Goal: Task Accomplishment & Management: Manage account settings

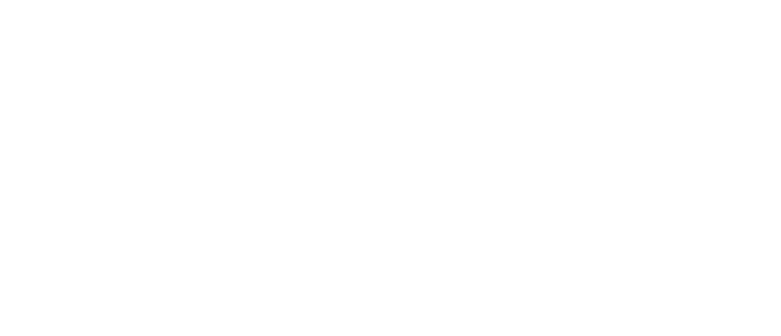
drag, startPoint x: 0, startPoint y: 0, endPoint x: 351, endPoint y: 255, distance: 433.8
click at [351, 0] on html at bounding box center [390, 0] width 781 height 0
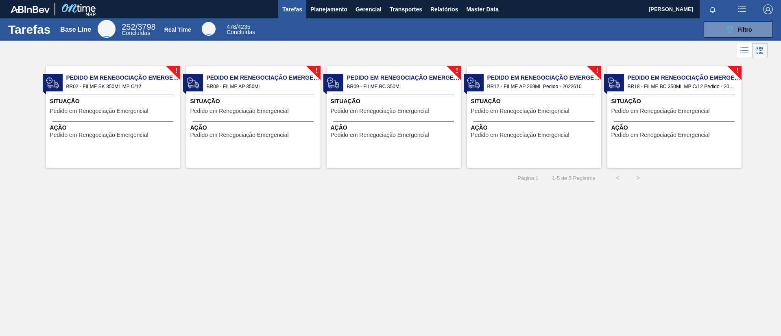
click at [327, 22] on div "089F7B8B-B2A5-4AFE-B5C0-19BA573D28AC Filtro" at bounding box center [519, 30] width 516 height 16
click at [329, 14] on button "Planejamento" at bounding box center [328, 9] width 45 height 18
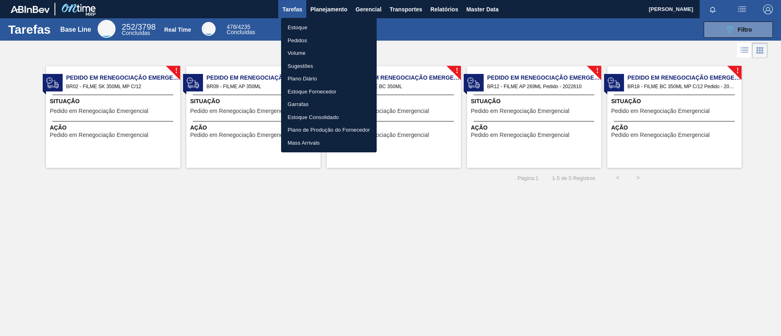
drag, startPoint x: 319, startPoint y: 27, endPoint x: 480, endPoint y: 216, distance: 248.4
click at [319, 27] on li "Estoque" at bounding box center [329, 27] width 96 height 13
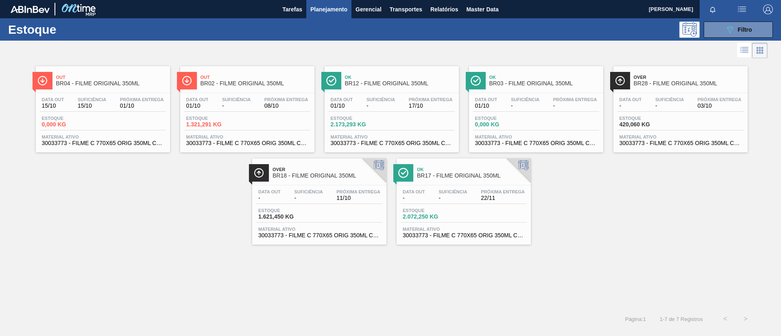
click at [718, 38] on div "Estoque 089F7B8B-B2A5-4AFE-B5C0-19BA573D28AC Filtro" at bounding box center [390, 29] width 781 height 22
click at [727, 31] on icon "089F7B8B-B2A5-4AFE-B5C0-19BA573D28AC" at bounding box center [730, 30] width 10 height 10
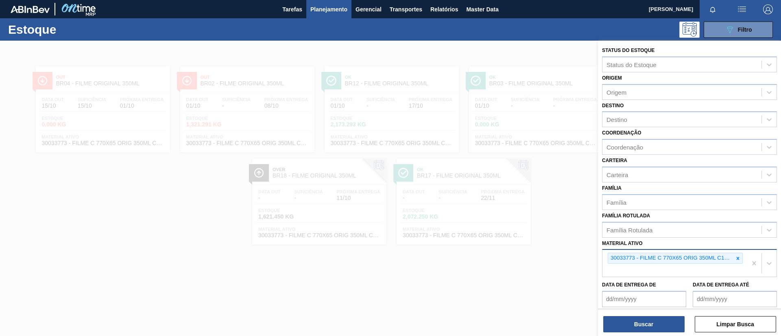
click at [742, 258] on div "30033773 - FILME C 770X65 ORIG 350ML C12 NIV24" at bounding box center [674, 263] width 144 height 27
click at [740, 257] on div at bounding box center [737, 258] width 9 height 10
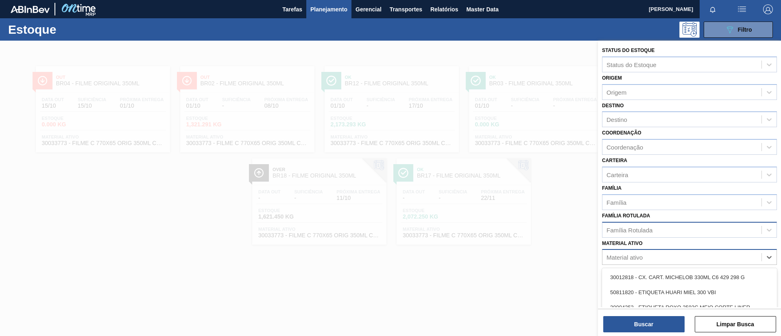
click at [707, 229] on div "Família Rotulada" at bounding box center [681, 230] width 159 height 12
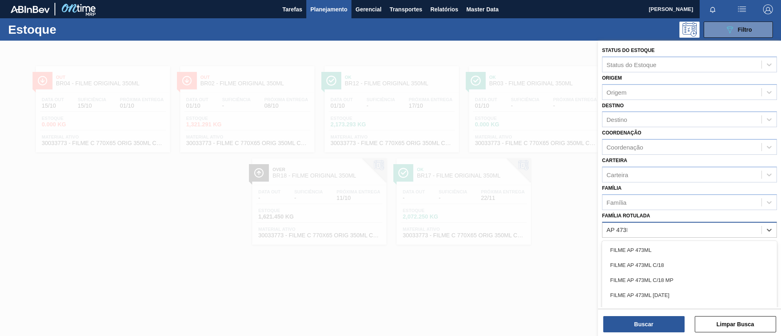
type Rotulada "AP 473ML"
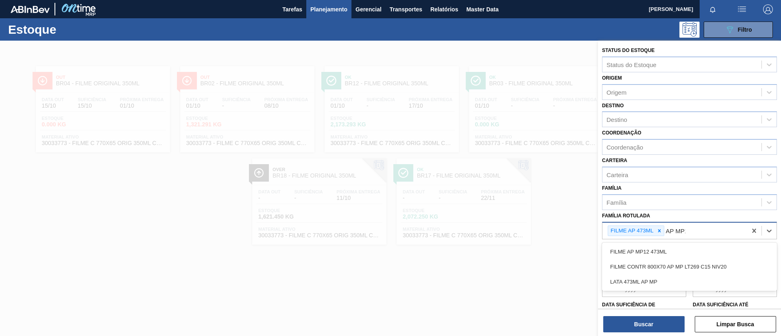
type Rotulada "AP MP12"
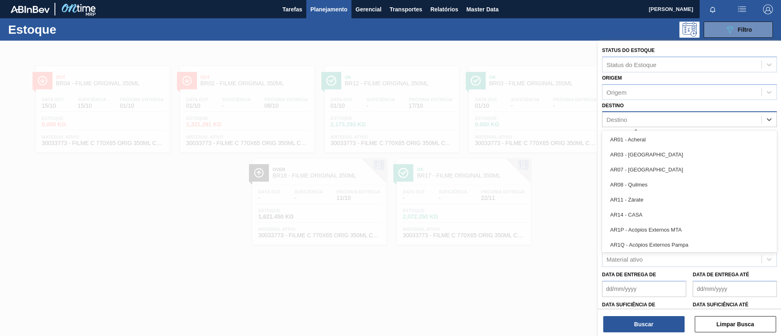
click at [679, 113] on div "Destino" at bounding box center [689, 119] width 175 height 16
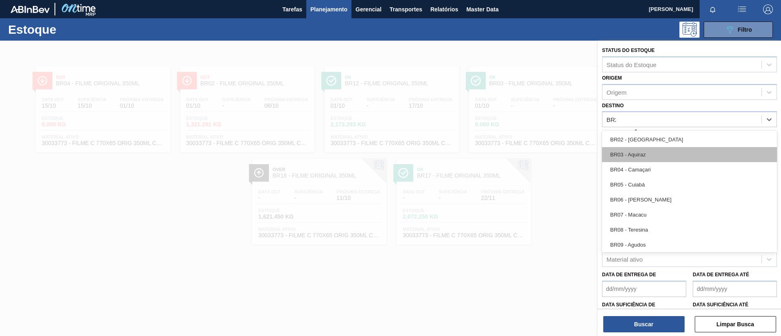
type input "BR22"
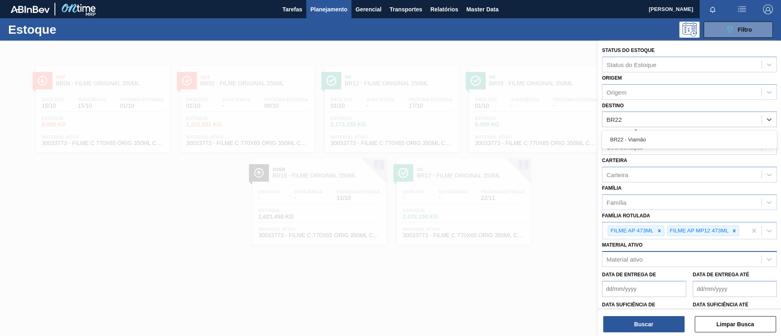
drag, startPoint x: 685, startPoint y: 145, endPoint x: 684, endPoint y: 153, distance: 8.1
click at [685, 145] on div "BR22 - Viamão" at bounding box center [689, 139] width 175 height 15
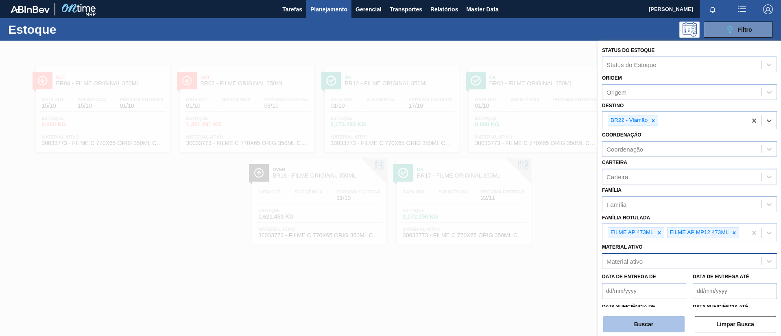
click at [667, 321] on button "Buscar" at bounding box center [643, 324] width 81 height 16
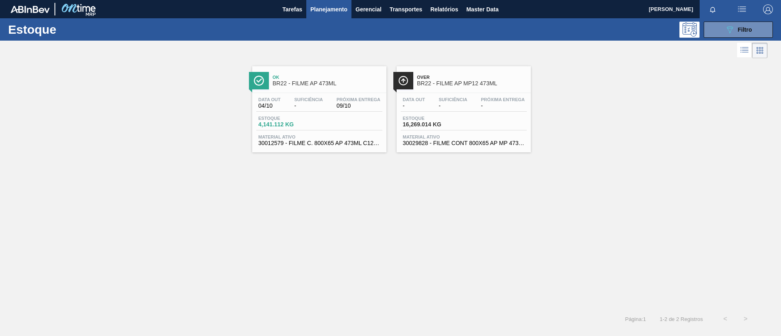
click at [491, 335] on main "Tarefas Planejamento Gerencial Transportes Relatórios Master Data TOMAS SIMOES …" at bounding box center [390, 168] width 781 height 336
click at [320, 86] on span "BR22 - FILME AP 473ML" at bounding box center [328, 84] width 110 height 6
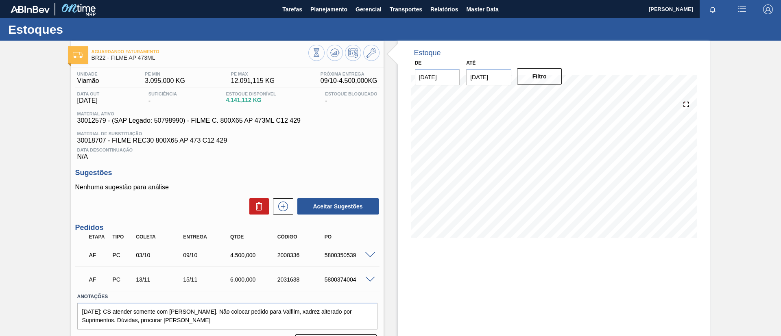
click at [476, 71] on input "15/10/2025" at bounding box center [488, 77] width 45 height 16
click at [555, 96] on button "Next Month" at bounding box center [557, 97] width 6 height 6
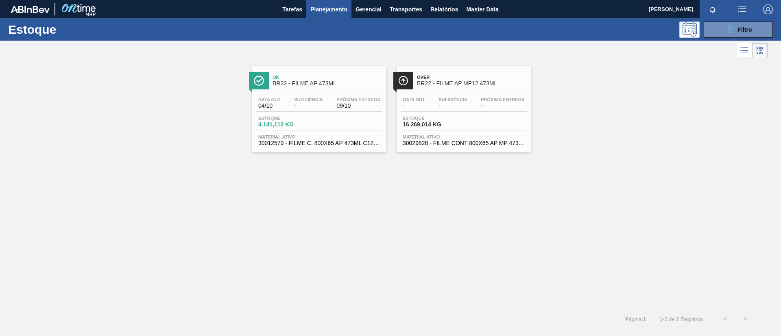
click at [332, 89] on div "Ok BR22 - FILME AP 473ML" at bounding box center [328, 81] width 110 height 18
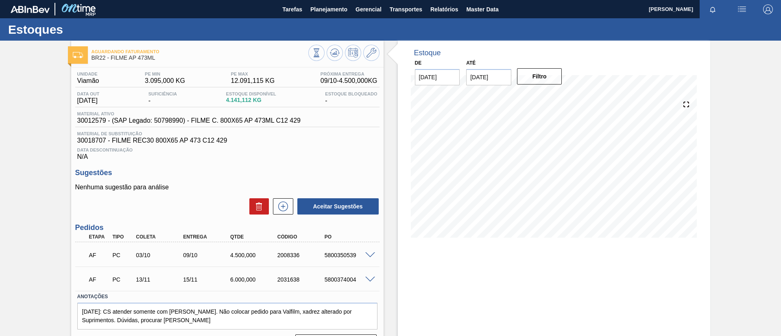
click at [498, 77] on input "15/10/2025" at bounding box center [488, 77] width 45 height 16
click at [555, 95] on button "Next Month" at bounding box center [557, 97] width 6 height 6
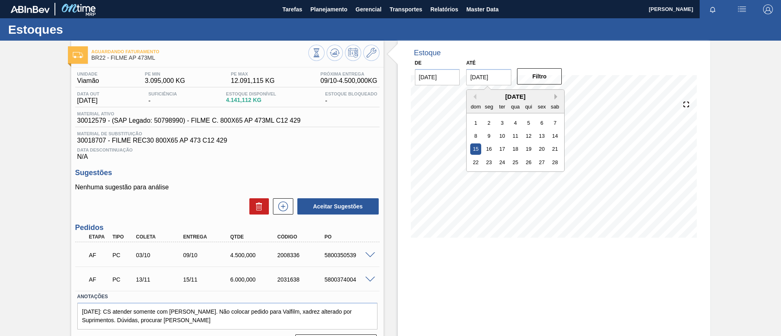
click at [555, 95] on button "Next Month" at bounding box center [557, 97] width 6 height 6
click at [518, 174] on div "29" at bounding box center [515, 175] width 11 height 11
type input "[DATE]"
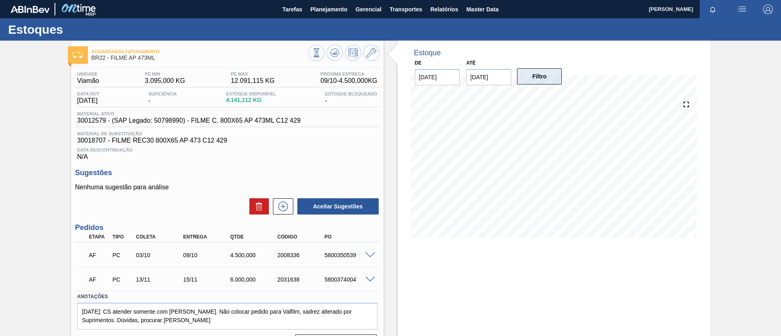
click at [543, 77] on button "Filtro" at bounding box center [539, 76] width 45 height 16
click at [282, 201] on button at bounding box center [283, 207] width 20 height 16
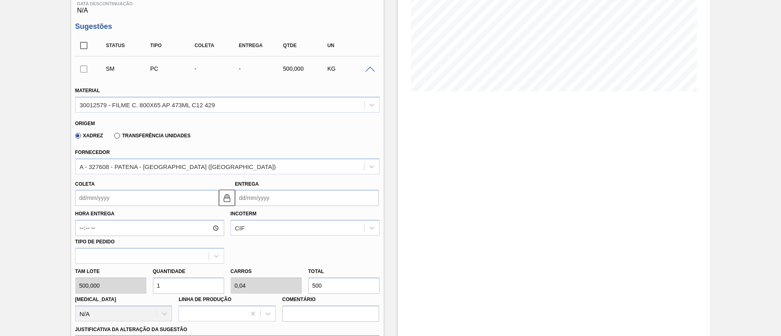
scroll to position [183, 0]
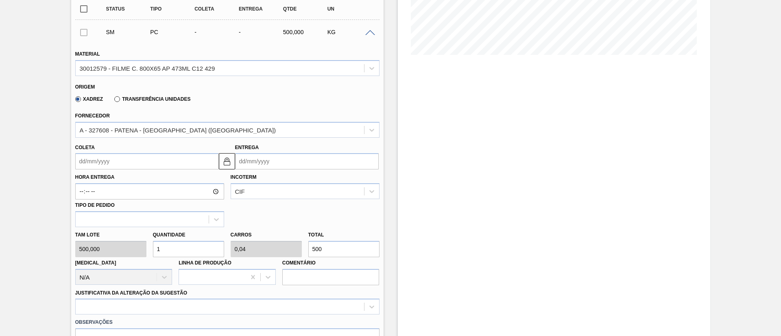
click at [297, 249] on div "Tam lote 500,000 Quantidade 1 Carros 0,04 Total 500 Doca N/A Linha de Produção …" at bounding box center [227, 256] width 311 height 58
paste input "2.280,11"
type input "4,56"
type input "0,182"
type input "2.280,11"
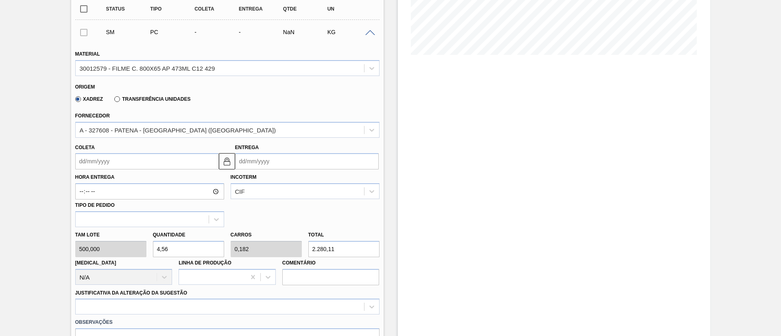
click at [148, 164] on input "Coleta" at bounding box center [147, 161] width 144 height 16
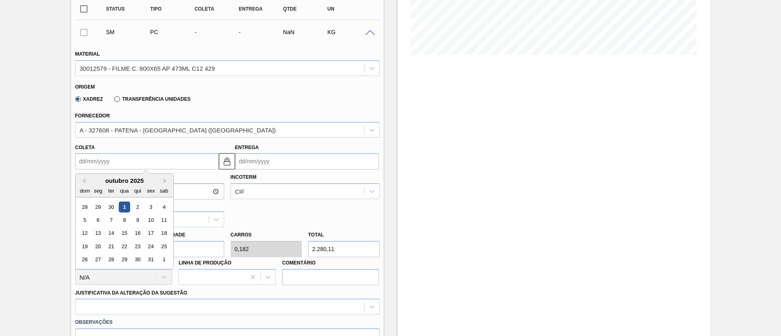
click at [123, 207] on div "1" at bounding box center [124, 207] width 11 height 11
type input "[DATE]"
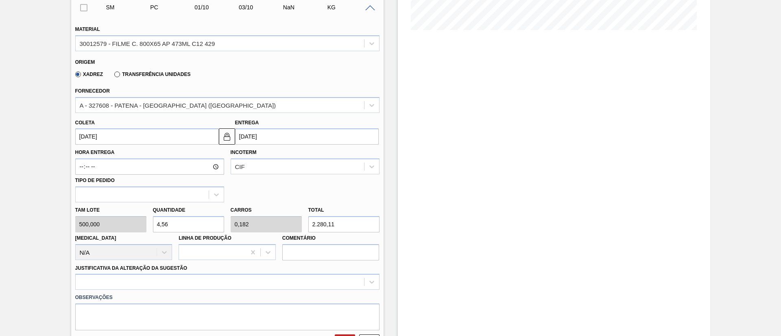
scroll to position [244, 0]
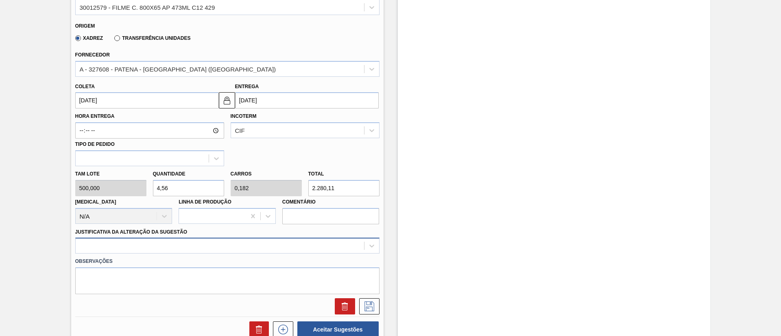
click at [185, 246] on div at bounding box center [227, 246] width 304 height 16
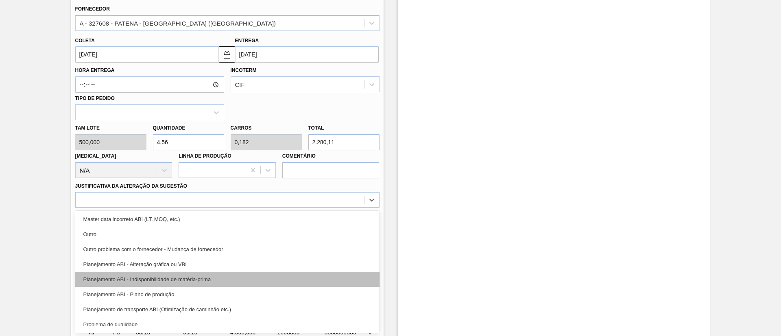
scroll to position [0, 0]
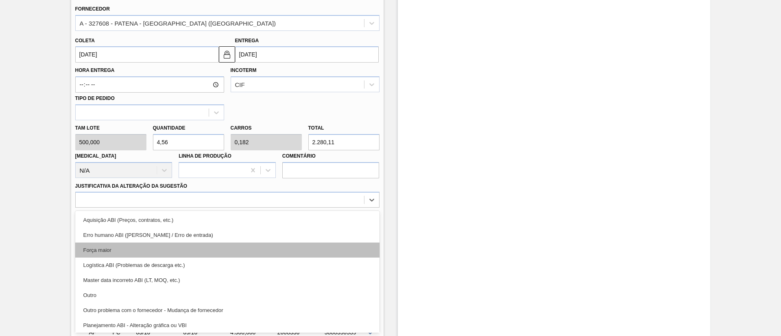
click at [126, 247] on div "Força maior" at bounding box center [227, 250] width 304 height 15
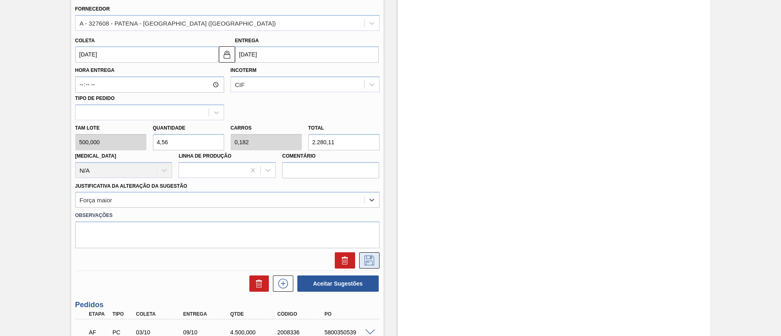
click at [376, 258] on button at bounding box center [369, 261] width 20 height 16
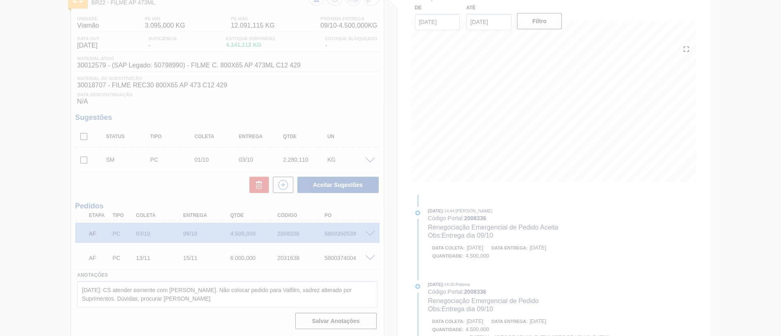
scroll to position [55, 0]
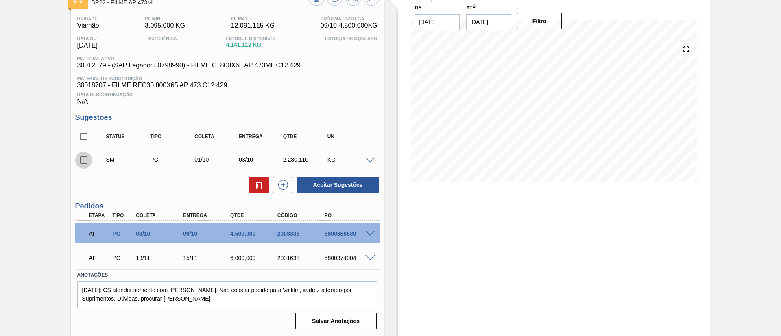
click at [83, 159] on input "checkbox" at bounding box center [83, 160] width 17 height 17
click at [351, 186] on button "Aceitar Sugestões" at bounding box center [337, 185] width 81 height 16
checkbox input "false"
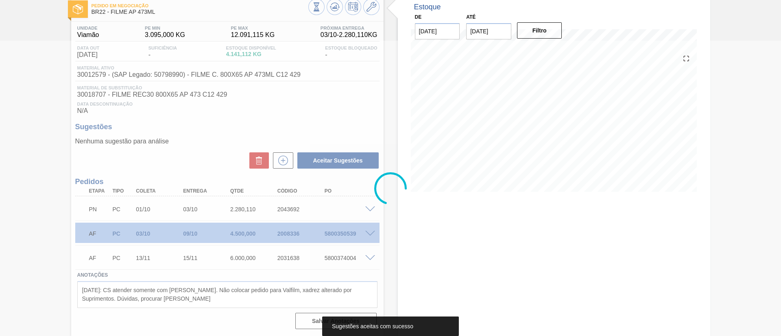
scroll to position [46, 0]
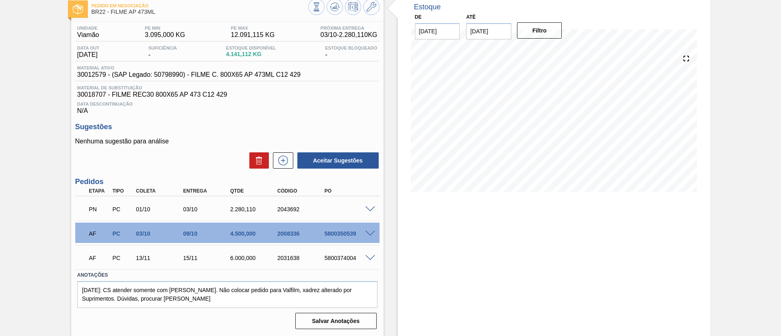
click at [371, 210] on span at bounding box center [370, 210] width 10 height 6
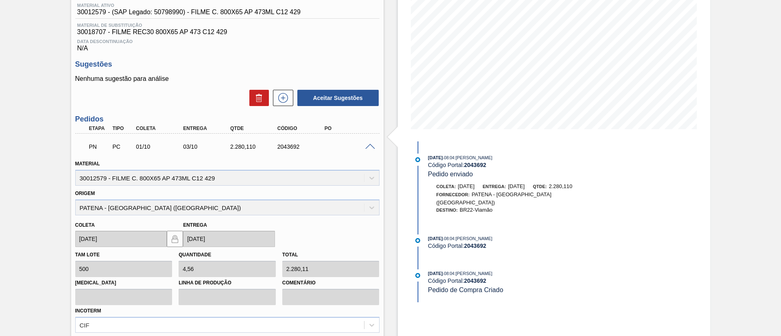
scroll to position [107, 0]
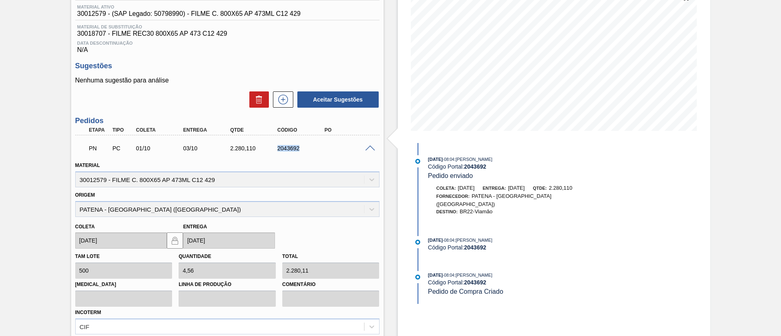
drag, startPoint x: 276, startPoint y: 147, endPoint x: 302, endPoint y: 146, distance: 26.1
click at [302, 146] on div "2043692" at bounding box center [295, 148] width 47 height 7
copy div "2043692"
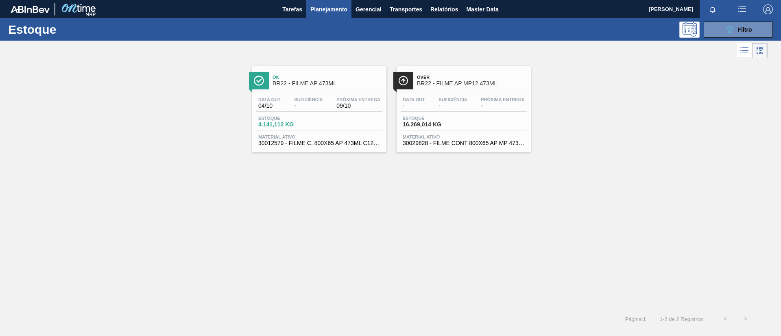
click at [466, 86] on span "BR22 - FILME AP MP12 473ML" at bounding box center [472, 84] width 110 height 6
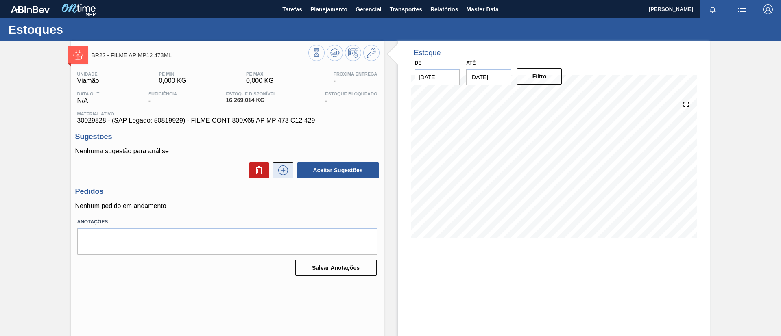
click at [284, 173] on icon at bounding box center [283, 171] width 13 height 10
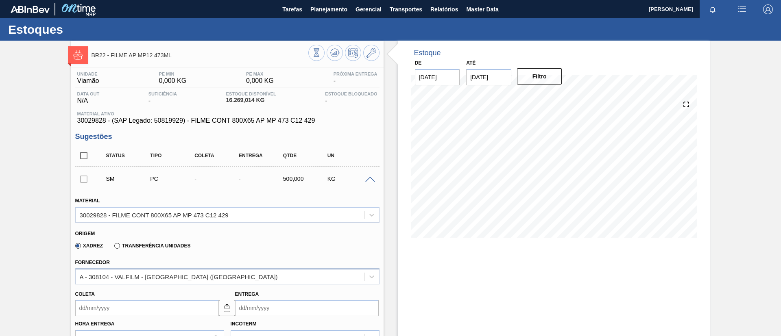
click at [172, 274] on div "A - 308104 - VALFILM - ITAMONTE (MG)" at bounding box center [179, 276] width 198 height 7
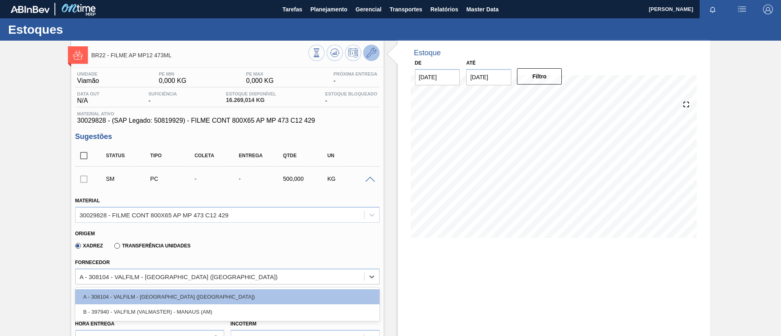
click at [375, 50] on icon at bounding box center [372, 53] width 10 height 10
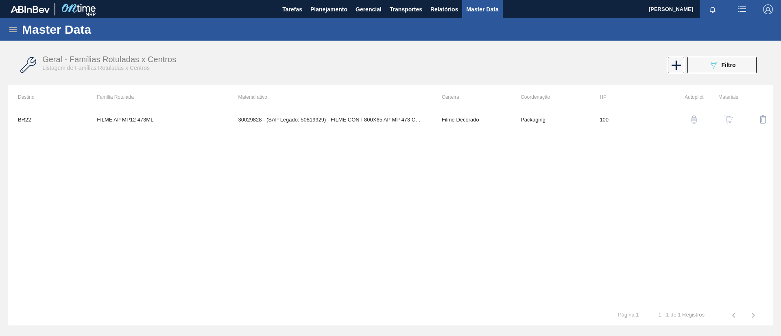
click at [729, 119] on img "button" at bounding box center [728, 120] width 8 height 8
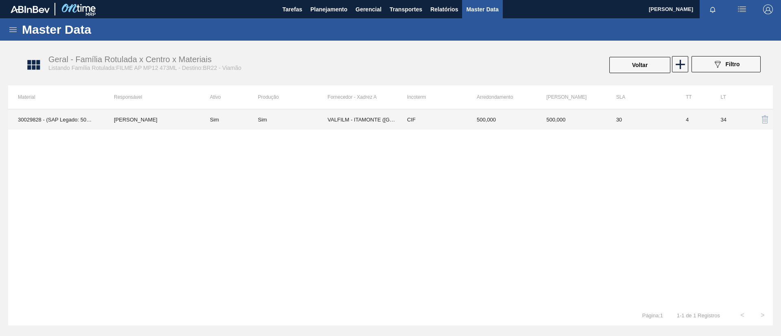
click at [235, 124] on td "Sim" at bounding box center [229, 119] width 58 height 20
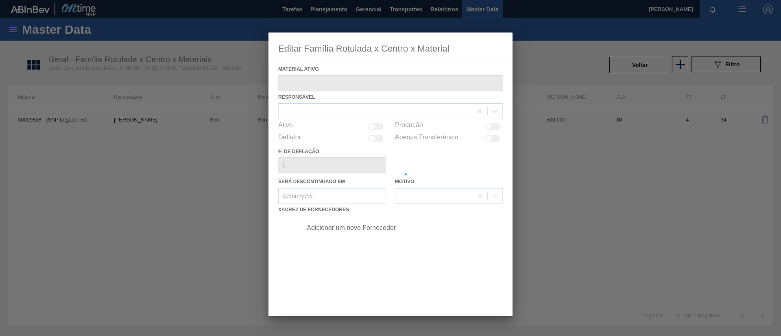
type ativo "30029828 - (SAP Legado: 50819929) - FILME CONT 800X65 AP MP 473 C12 429"
checkbox input "true"
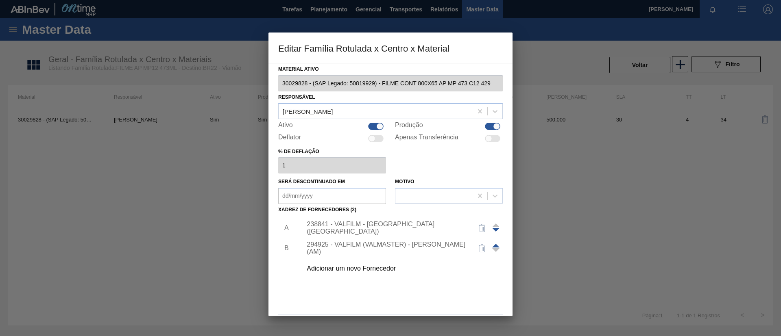
click at [397, 274] on div "Adicionar um novo Fornecedor" at bounding box center [399, 269] width 205 height 20
click at [389, 268] on div "Adicionar um novo Fornecedor" at bounding box center [386, 268] width 159 height 7
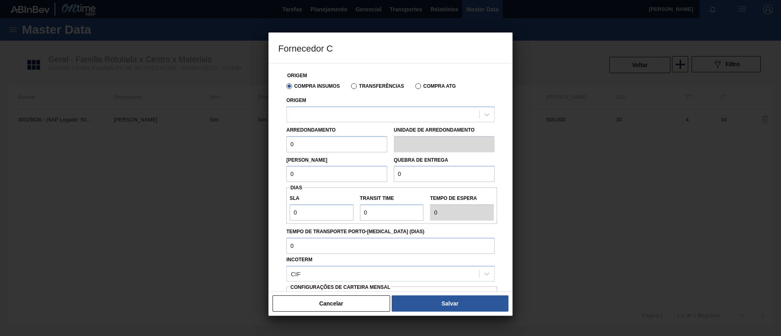
click at [353, 105] on div "Origem" at bounding box center [390, 109] width 208 height 28
click at [362, 111] on div at bounding box center [383, 115] width 192 height 12
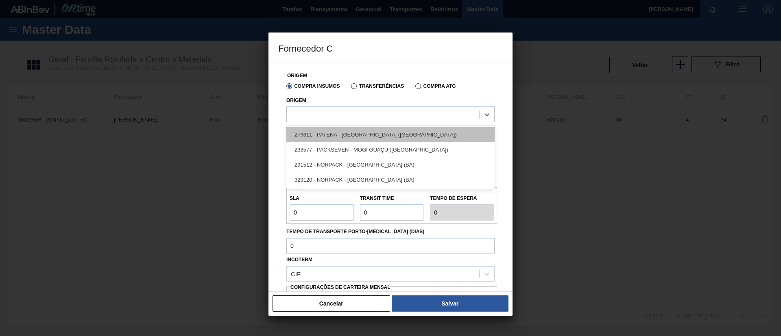
click at [369, 130] on div "279611 - PATENA - CAMPO GRANDE (MS)" at bounding box center [390, 134] width 208 height 15
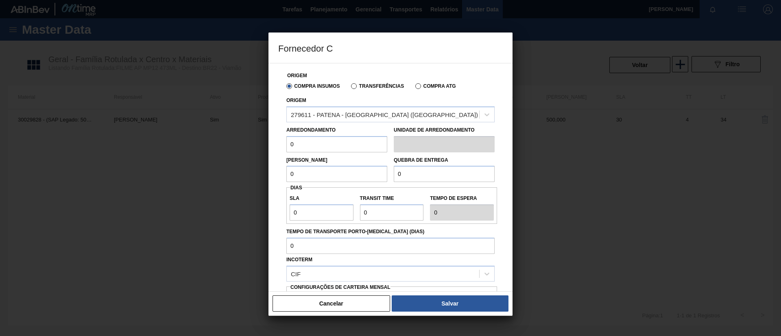
drag, startPoint x: 312, startPoint y: 145, endPoint x: 278, endPoint y: 143, distance: 34.2
click at [278, 143] on div "Origem Compra Insumos Transferências Compra ATG Origem 279611 - PATENA - CAMPO …" at bounding box center [390, 210] width 225 height 294
drag, startPoint x: 305, startPoint y: 139, endPoint x: 269, endPoint y: 146, distance: 36.5
click at [264, 143] on div "Fornecedor C Origem Compra Insumos Transferências Compra ATG Origem 279611 - PA…" at bounding box center [390, 168] width 781 height 336
type input "500"
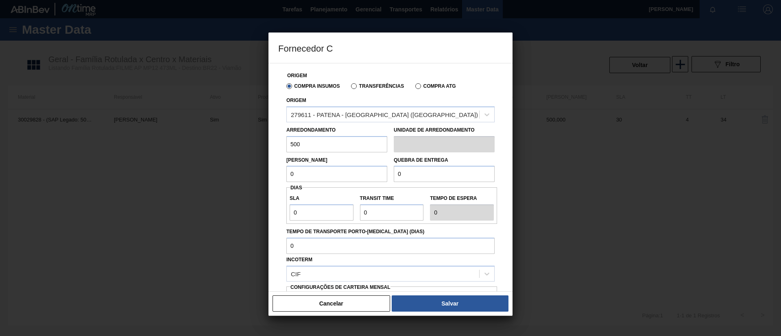
drag, startPoint x: 290, startPoint y: 176, endPoint x: 233, endPoint y: 165, distance: 58.3
click at [233, 165] on div "Fornecedor C Origem Compra Insumos Transferências Compra ATG Origem 279611 - PA…" at bounding box center [390, 168] width 781 height 336
paste input "50"
type input "500"
drag, startPoint x: 438, startPoint y: 166, endPoint x: 379, endPoint y: 169, distance: 59.1
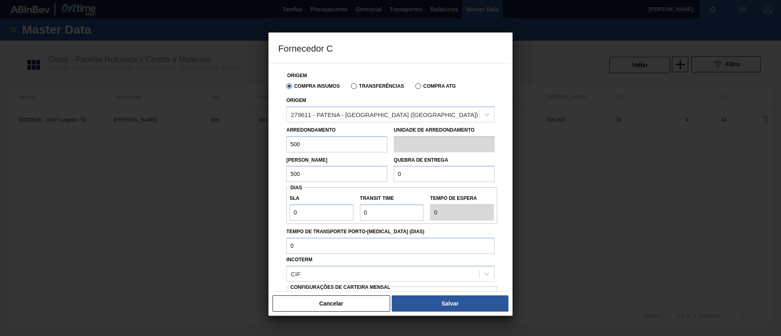
click at [380, 169] on div "Lote Mínimo 500 Quebra de entrega 0" at bounding box center [390, 168] width 215 height 30
type input "12.500"
drag, startPoint x: 309, startPoint y: 214, endPoint x: 285, endPoint y: 209, distance: 24.6
click at [285, 209] on div "Origem Compra Insumos Transferências Compra ATG Origem 279611 - PATENA - CAMPO …" at bounding box center [390, 210] width 225 height 294
type input "3"
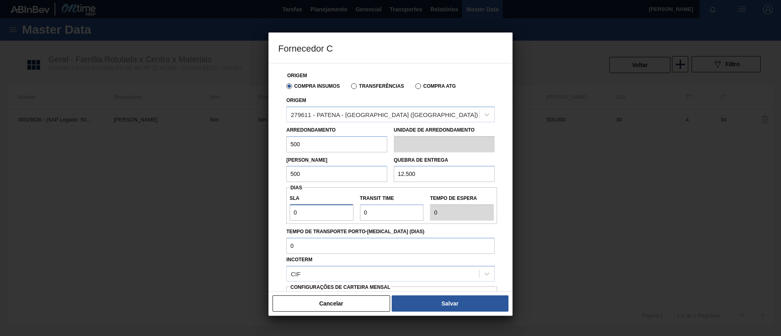
type input "3"
type input "39"
type input "390"
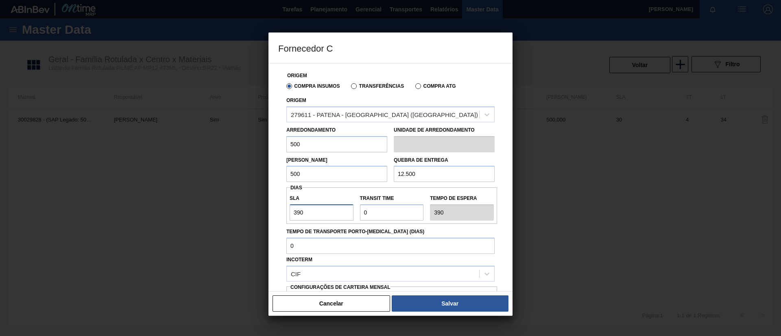
type input "39"
type input "3"
type input "30"
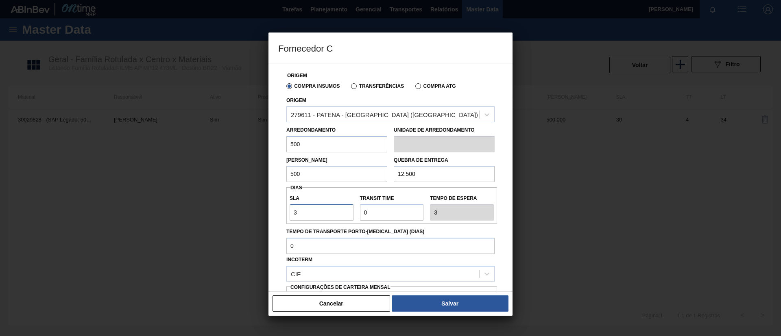
type input "30"
type input "3"
type input "33"
type input "3"
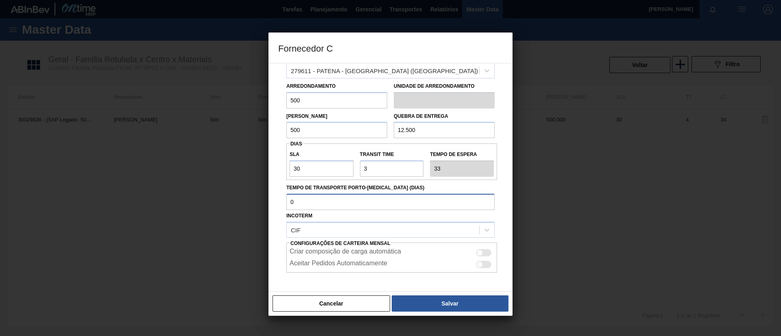
scroll to position [61, 0]
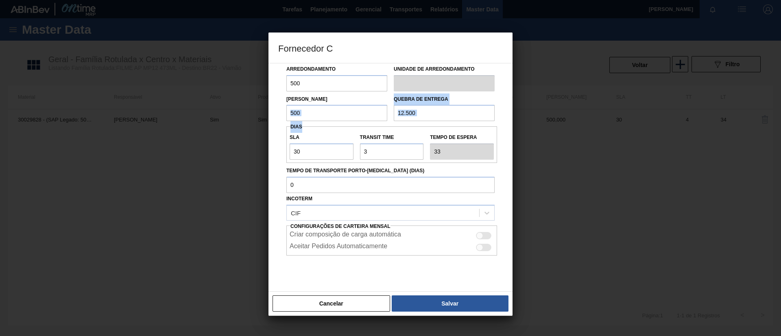
drag, startPoint x: 314, startPoint y: 122, endPoint x: 303, endPoint y: 114, distance: 14.0
click at [303, 114] on div "Origem Compra Insumos Transferências Compra ATG Origem 279611 - PATENA - CAMPO …" at bounding box center [390, 149] width 225 height 294
drag, startPoint x: 303, startPoint y: 114, endPoint x: 286, endPoint y: 110, distance: 17.6
click at [286, 110] on div "Lote Mínimo 500" at bounding box center [336, 108] width 107 height 28
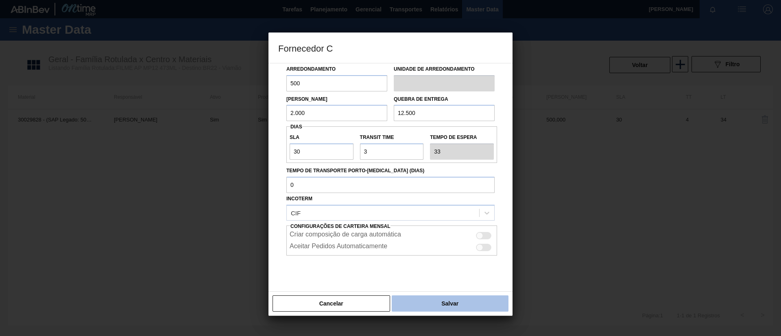
type input "2.000"
click at [444, 307] on button "Salvar" at bounding box center [450, 304] width 117 height 16
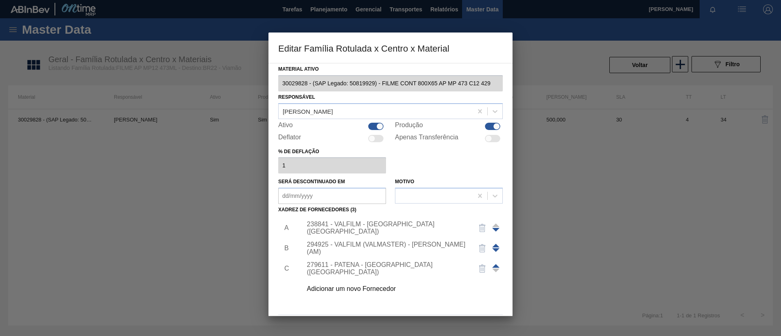
scroll to position [30, 0]
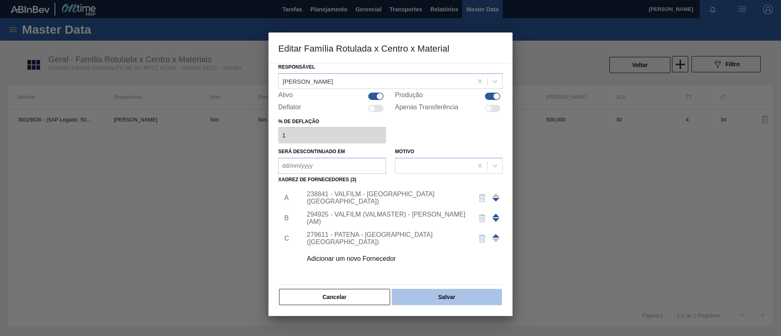
click at [448, 295] on button "Salvar" at bounding box center [447, 297] width 110 height 16
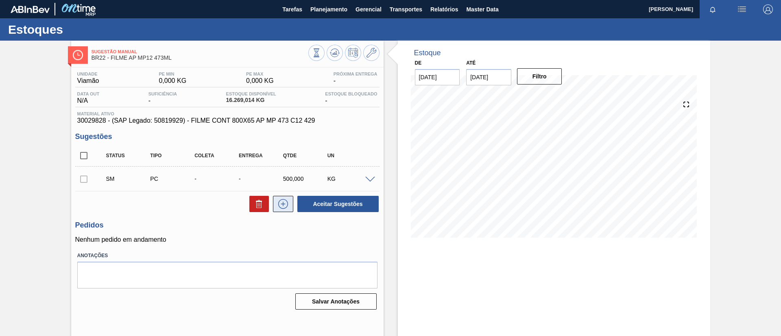
click at [284, 199] on icon at bounding box center [283, 204] width 13 height 10
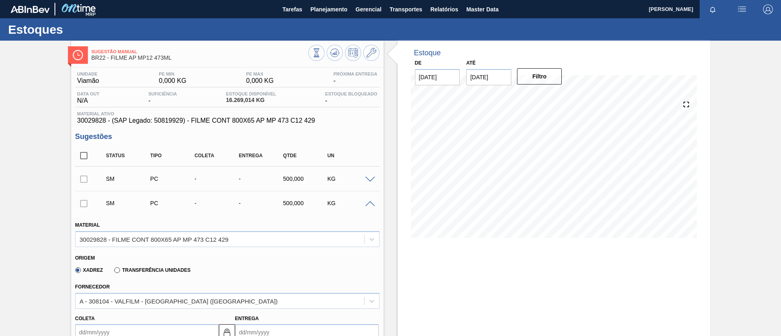
scroll to position [61, 0]
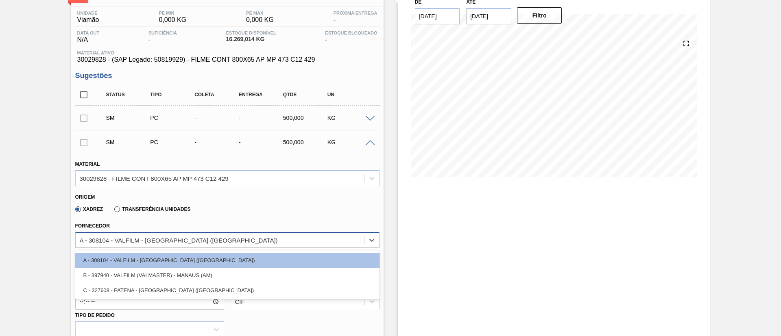
click at [172, 237] on div "A - 308104 - VALFILM - ITAMONTE (MG)" at bounding box center [179, 240] width 198 height 7
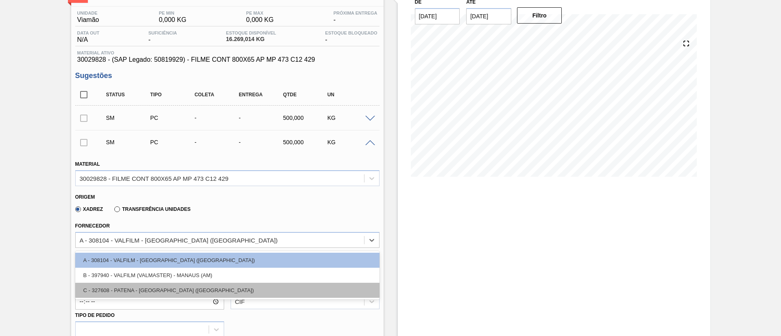
click at [177, 286] on div "C - 327608 - PATENA - CAMPO GRANDE (MS)" at bounding box center [227, 290] width 304 height 15
type input "0,04"
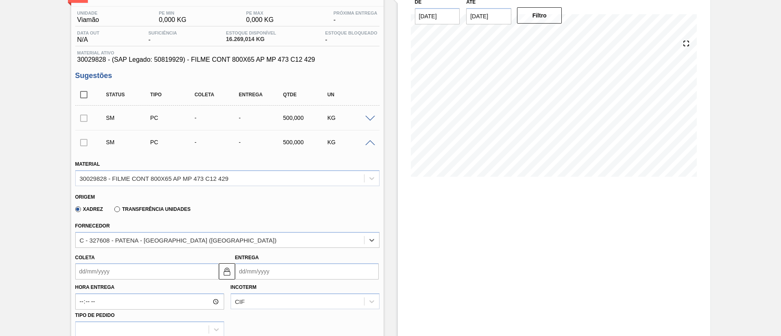
click at [165, 277] on input "Coleta" at bounding box center [147, 272] width 144 height 16
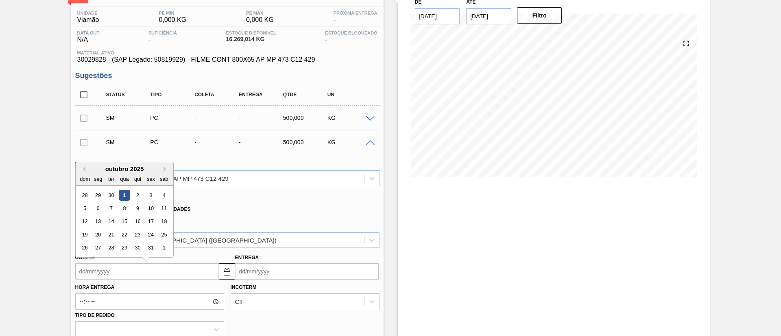
click at [122, 192] on div "1" at bounding box center [124, 195] width 11 height 11
type input "01/10/2025"
type input "04/10/2025"
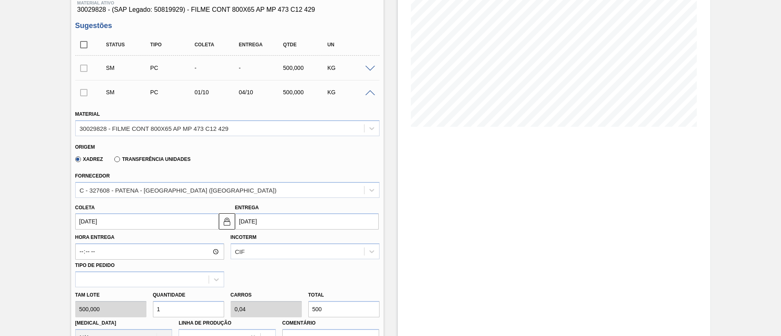
scroll to position [183, 0]
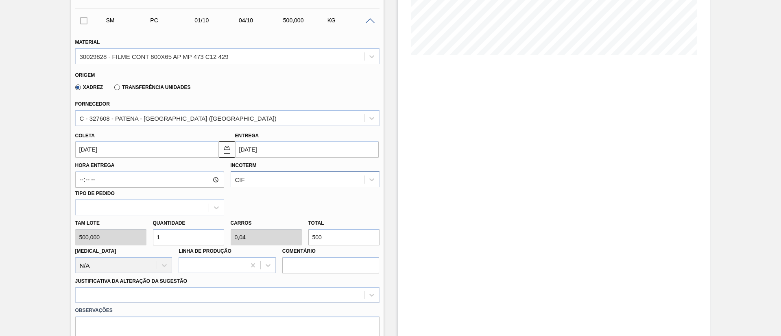
click at [241, 183] on div "CIF" at bounding box center [240, 180] width 10 height 7
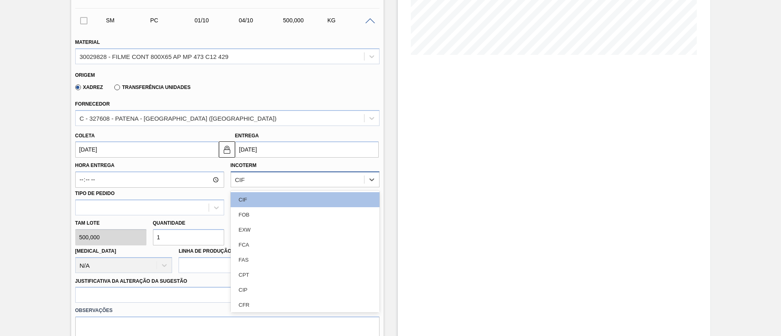
click at [255, 180] on div "CIF" at bounding box center [297, 180] width 133 height 12
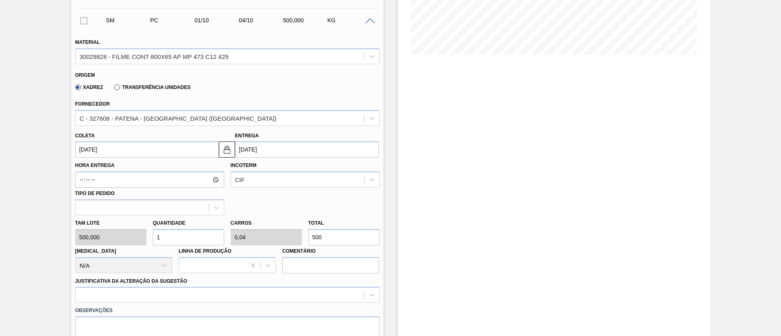
click at [284, 239] on div "Tam lote 500,000 Quantidade 1 Carros 0,04 Total 500 Doca N/A Linha de Produção …" at bounding box center [227, 245] width 311 height 58
paste input "2.036,85"
type input "4,074"
type input "0,163"
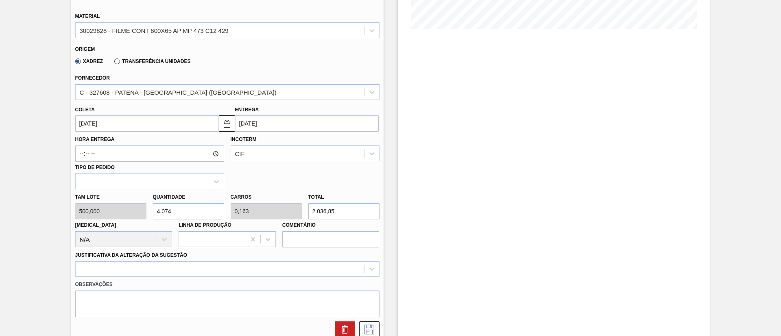
scroll to position [244, 0]
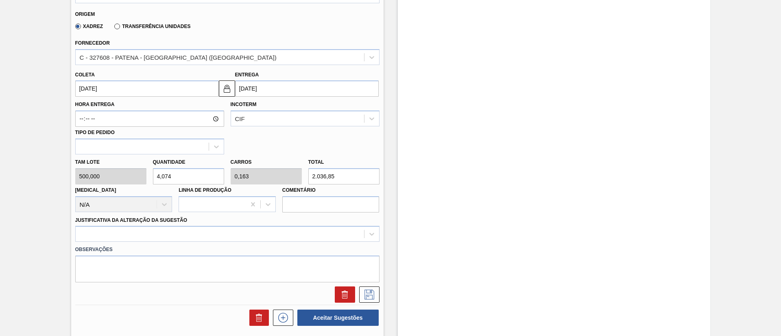
type input "2.036,85"
click at [185, 244] on label "Observações" at bounding box center [227, 250] width 304 height 12
click at [179, 223] on label "Justificativa da Alteração da Sugestão" at bounding box center [131, 221] width 112 height 6
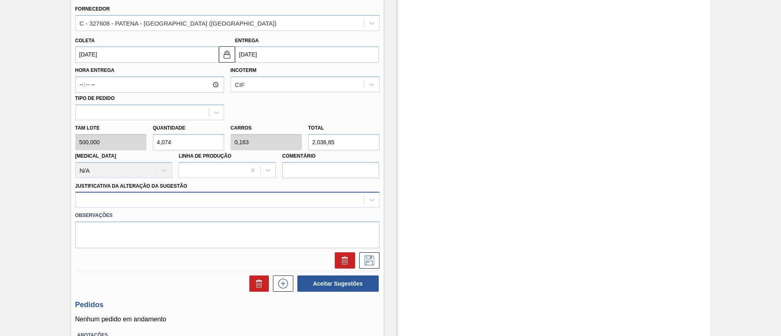
click at [190, 208] on div at bounding box center [227, 200] width 304 height 16
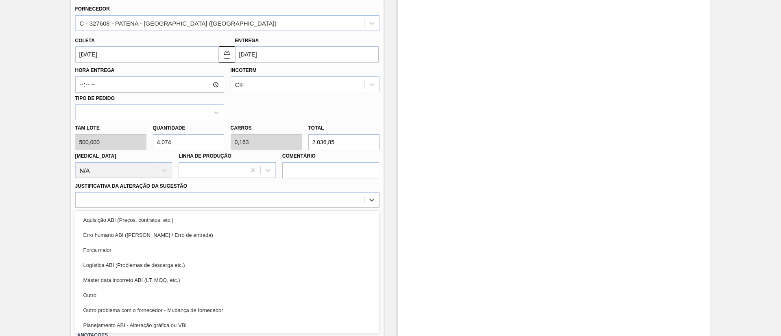
drag, startPoint x: 175, startPoint y: 249, endPoint x: 321, endPoint y: 243, distance: 146.6
click at [175, 249] on div "Força maior" at bounding box center [227, 250] width 304 height 15
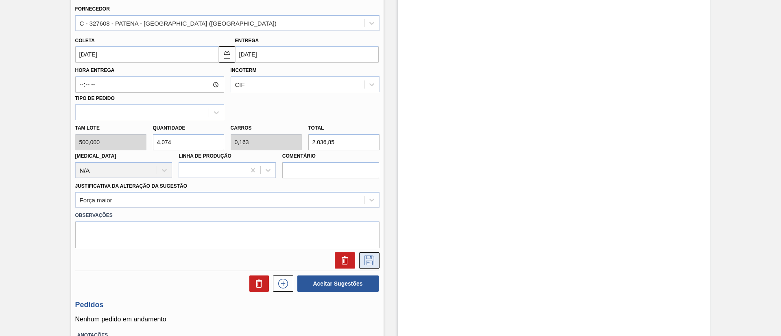
click at [370, 262] on icon at bounding box center [369, 261] width 13 height 10
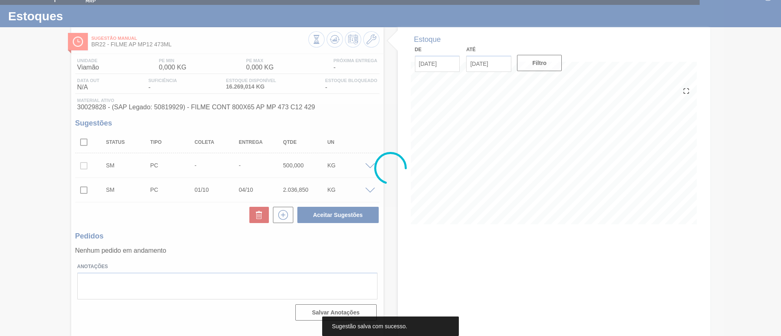
scroll to position [13, 0]
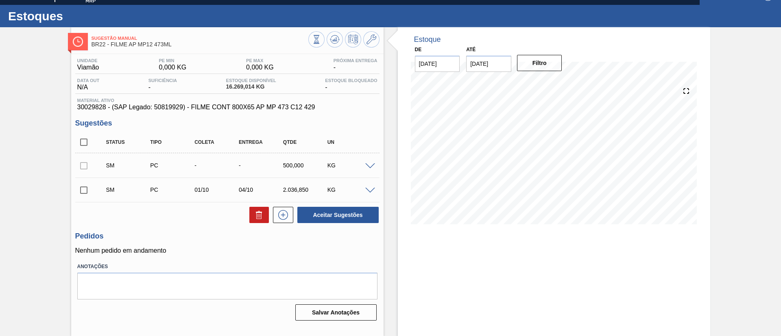
click at [87, 186] on input "checkbox" at bounding box center [83, 190] width 17 height 17
click at [320, 211] on button "Aceitar Sugestões" at bounding box center [337, 215] width 81 height 16
checkbox input "false"
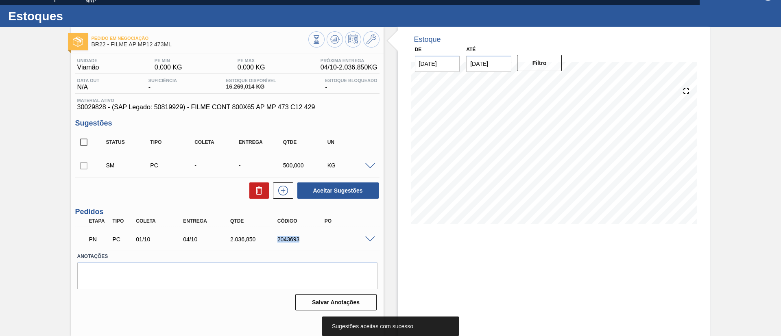
drag, startPoint x: 300, startPoint y: 242, endPoint x: 326, endPoint y: 239, distance: 26.2
click at [326, 239] on div "PN PC 01/10 04/10 2.036,850 2043693" at bounding box center [225, 239] width 283 height 16
copy div "2043693"
click at [368, 238] on span at bounding box center [370, 240] width 10 height 6
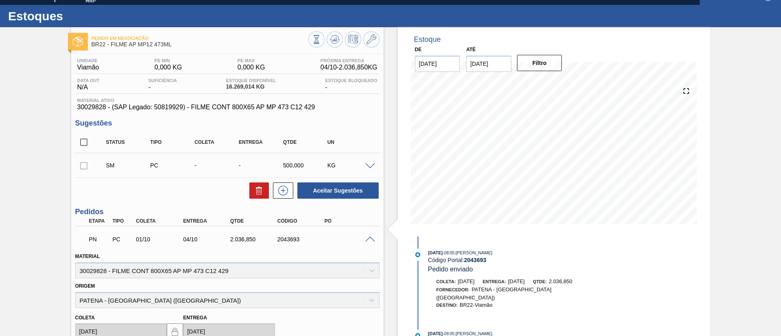
click at [368, 238] on span at bounding box center [370, 240] width 10 height 6
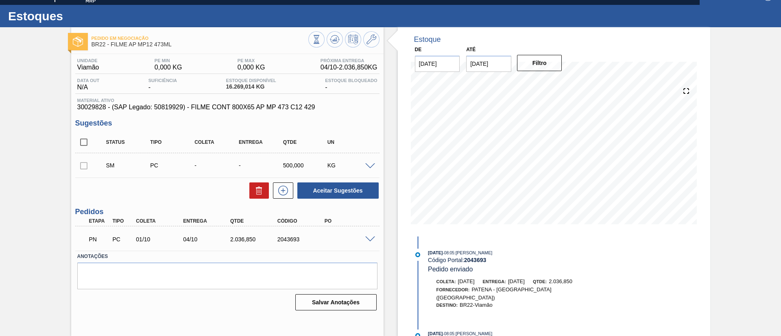
scroll to position [0, 0]
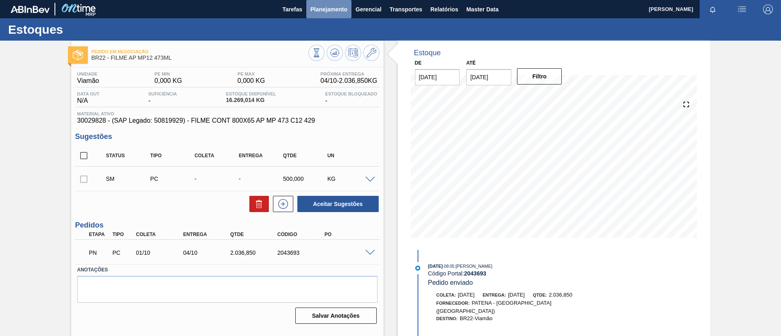
click at [321, 12] on span "Planejamento" at bounding box center [328, 9] width 37 height 10
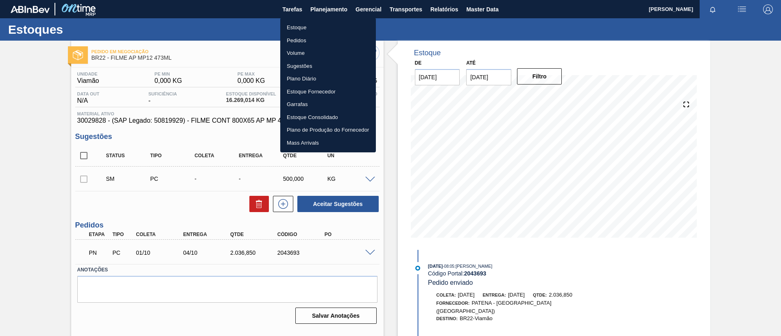
click at [321, 22] on li "Estoque" at bounding box center [328, 27] width 96 height 13
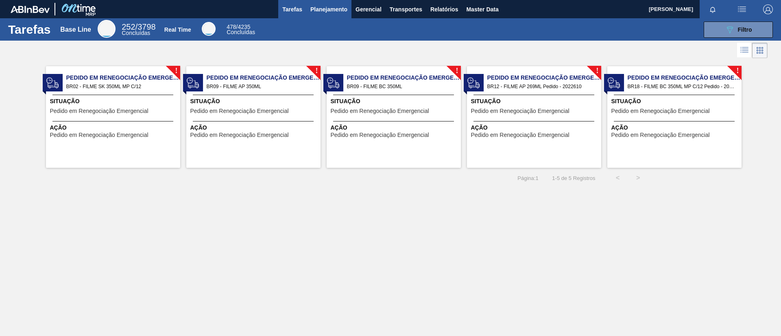
click at [331, 7] on span "Planejamento" at bounding box center [328, 9] width 37 height 10
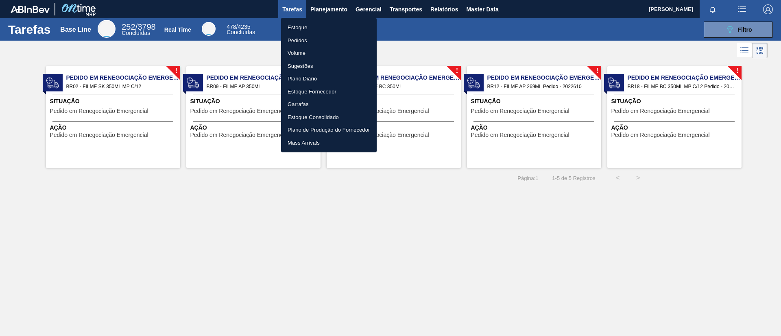
click at [336, 25] on li "Estoque" at bounding box center [329, 27] width 96 height 13
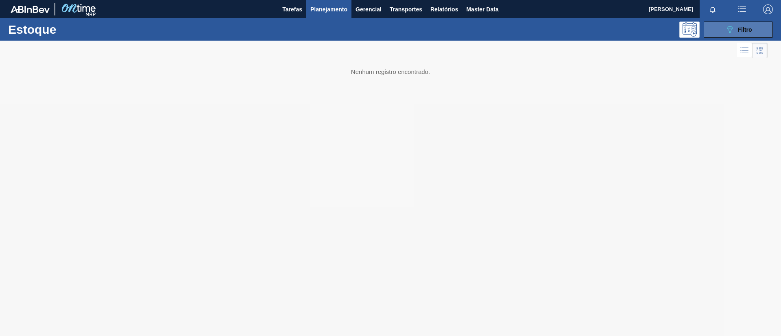
click at [748, 26] on span "Filtro" at bounding box center [745, 29] width 14 height 7
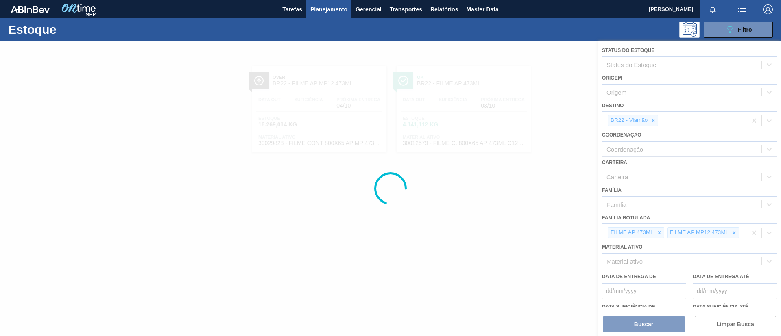
click at [645, 241] on div at bounding box center [390, 189] width 781 height 296
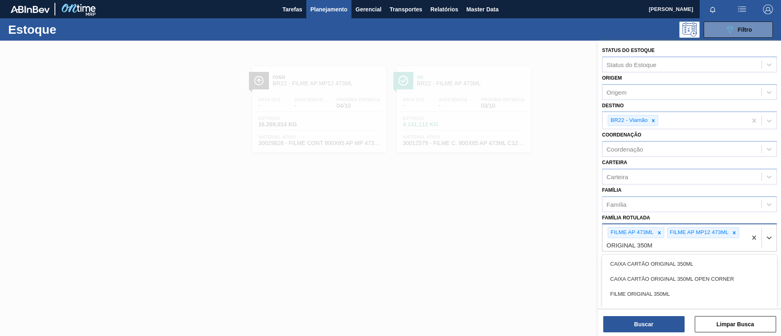
type Rotulada "ORIGINAL 350ML"
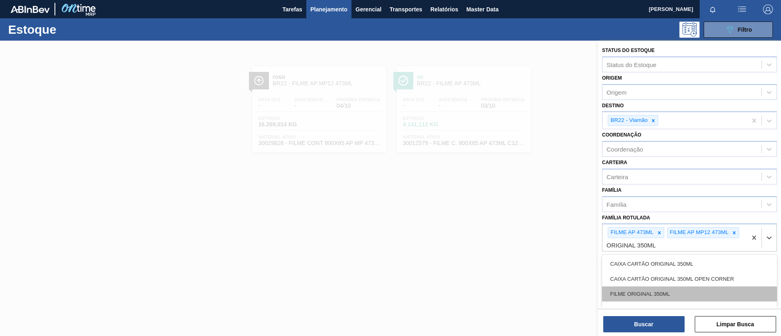
click at [652, 294] on div "FILME ORIGINAL 350ML" at bounding box center [689, 294] width 175 height 15
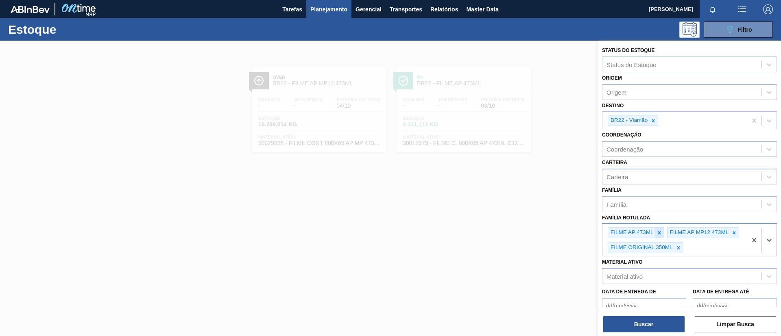
click at [660, 236] on div at bounding box center [659, 233] width 9 height 10
click at [672, 233] on icon at bounding box center [675, 233] width 6 height 6
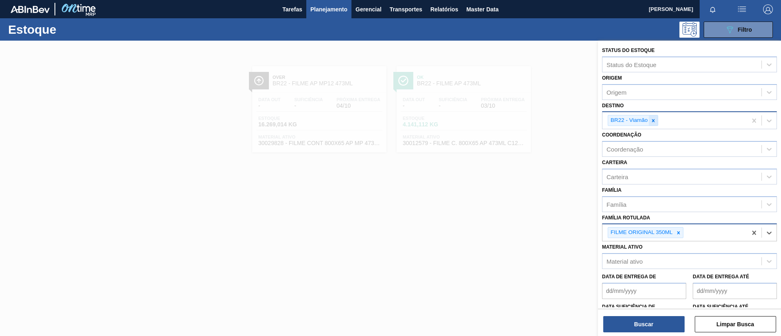
click at [652, 124] on div at bounding box center [653, 121] width 9 height 10
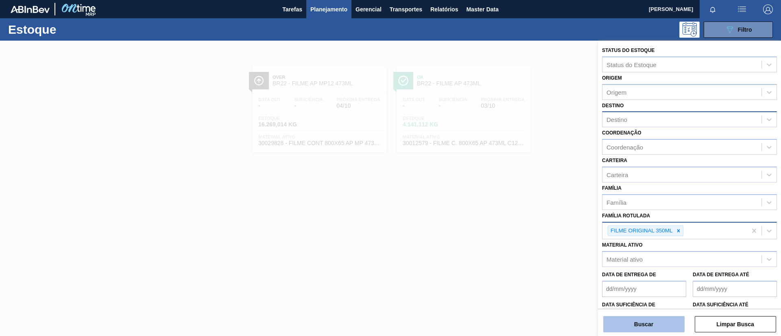
click at [647, 319] on button "Buscar" at bounding box center [643, 324] width 81 height 16
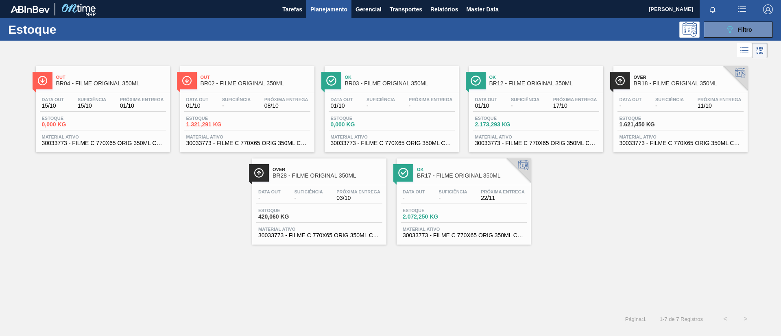
click at [333, 23] on div "089F7B8B-B2A5-4AFE-B5C0-19BA573D28AC Filtro" at bounding box center [453, 30] width 647 height 16
click at [324, 10] on span "Planejamento" at bounding box center [328, 9] width 37 height 10
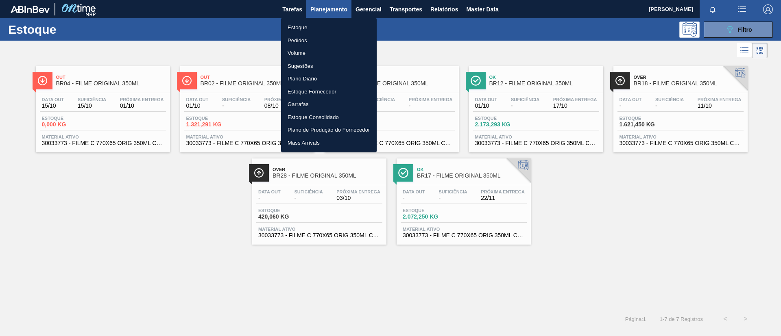
click at [317, 36] on li "Pedidos" at bounding box center [329, 40] width 96 height 13
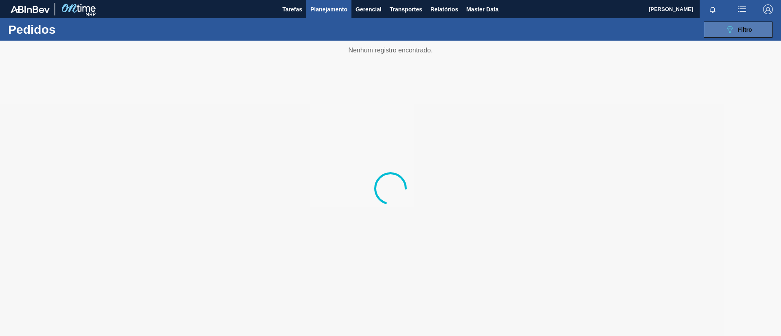
click at [742, 26] on span "Filtro" at bounding box center [745, 29] width 14 height 7
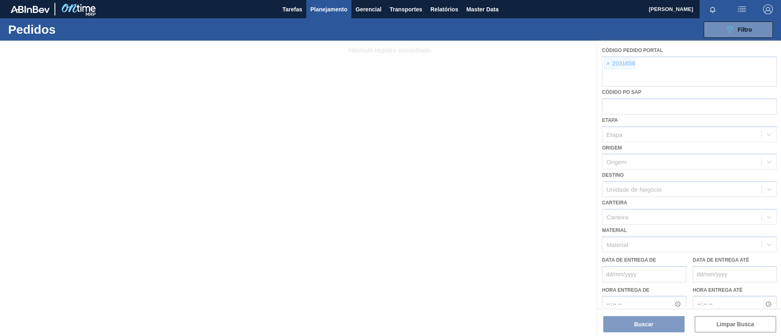
click at [606, 62] on div at bounding box center [390, 189] width 781 height 296
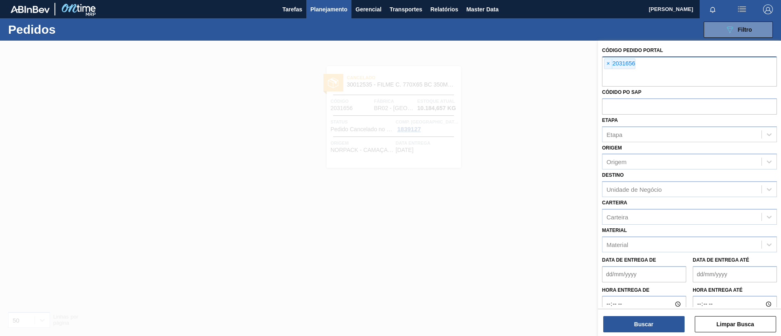
drag, startPoint x: 606, startPoint y: 62, endPoint x: 622, endPoint y: 65, distance: 16.5
click at [622, 65] on div "× 2031656" at bounding box center [619, 64] width 31 height 11
click at [608, 62] on span "×" at bounding box center [608, 64] width 8 height 10
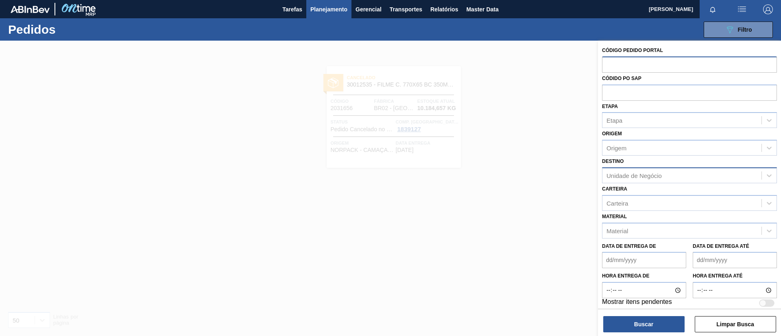
click at [644, 176] on div "Unidade de Negócio" at bounding box center [634, 175] width 55 height 7
click at [638, 157] on div "Destino Unidade de Negócio" at bounding box center [689, 170] width 175 height 28
click at [629, 140] on div "Origem" at bounding box center [689, 148] width 175 height 16
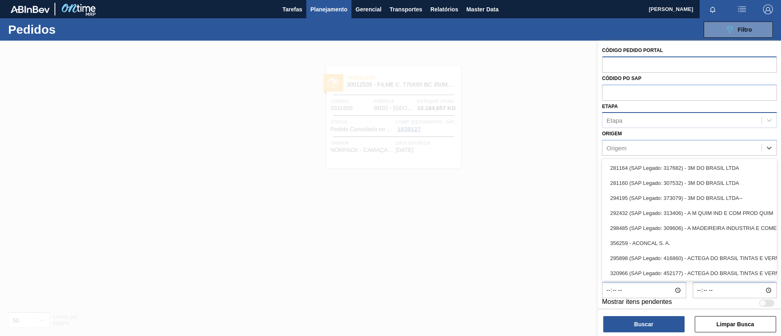
click at [631, 117] on div "Etapa" at bounding box center [681, 121] width 159 height 12
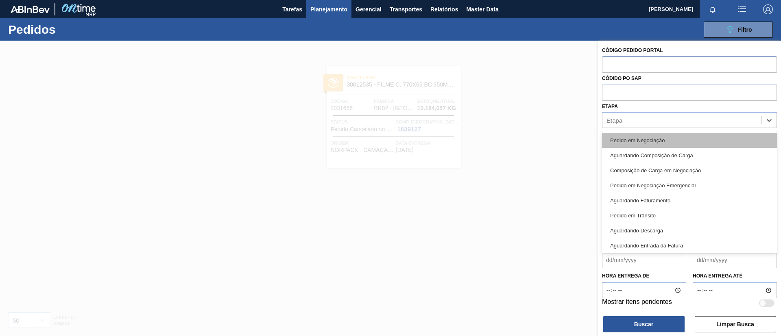
click at [646, 138] on div "Pedido em Negociação" at bounding box center [689, 140] width 175 height 15
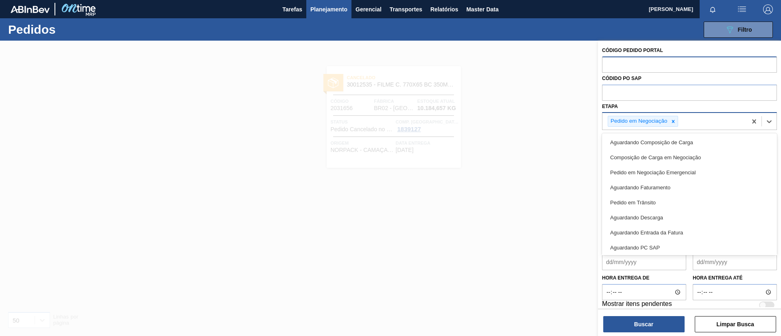
click at [721, 124] on div "Pedido em Negociação" at bounding box center [674, 121] width 144 height 17
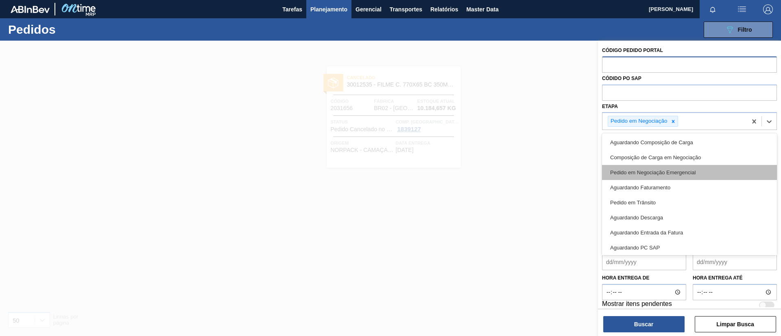
click at [680, 169] on div "Pedido em Negociação Emergencial" at bounding box center [689, 172] width 175 height 15
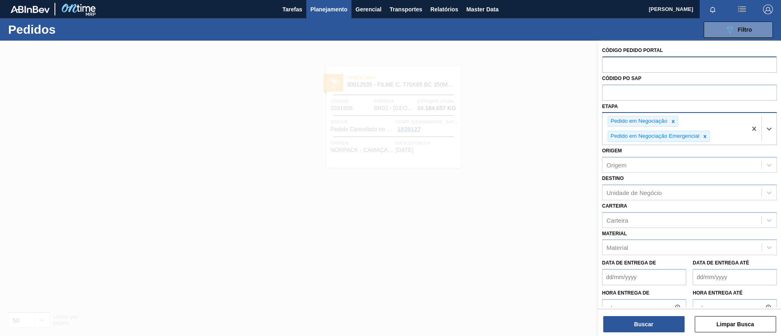
click at [713, 131] on div "Pedido em Negociação Pedido em Negociação Emergencial" at bounding box center [674, 129] width 144 height 32
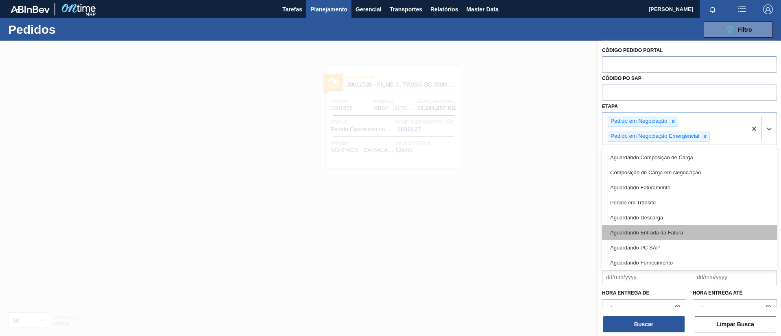
scroll to position [77, 0]
click at [666, 230] on div "Em renegociação" at bounding box center [689, 231] width 175 height 15
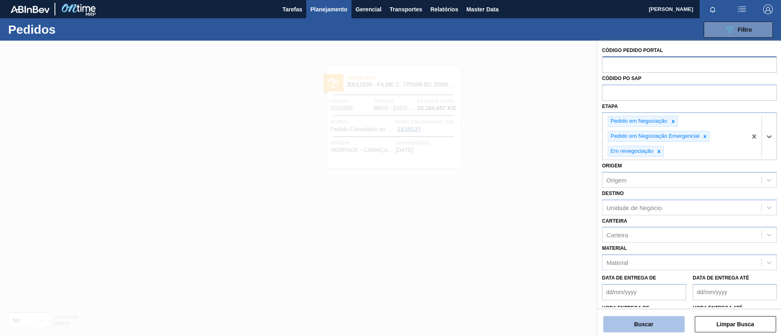
click at [639, 324] on button "Buscar" at bounding box center [643, 324] width 81 height 16
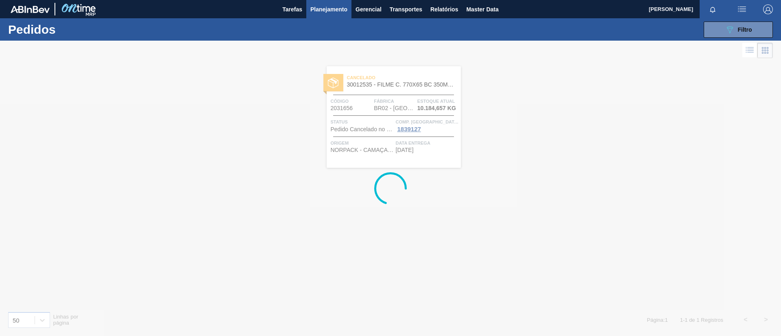
drag, startPoint x: 239, startPoint y: 152, endPoint x: 116, endPoint y: 159, distance: 123.5
click at [116, 159] on div at bounding box center [390, 189] width 781 height 296
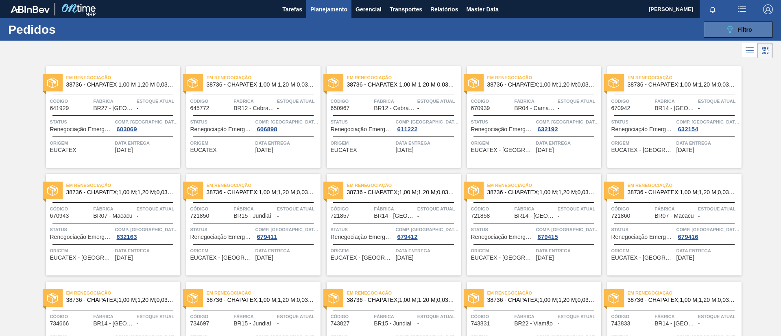
click at [738, 31] on span "Filtro" at bounding box center [745, 29] width 14 height 7
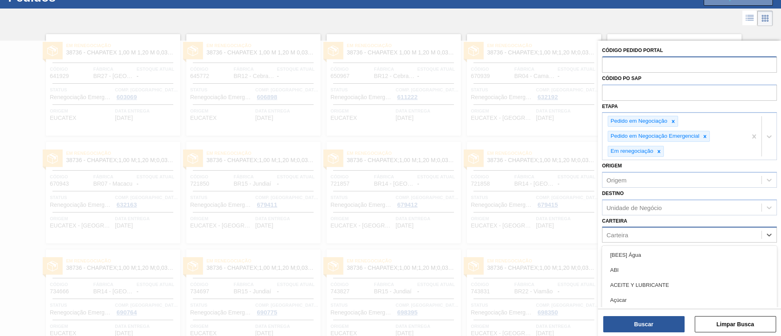
click at [650, 234] on div "Carteira" at bounding box center [681, 235] width 159 height 12
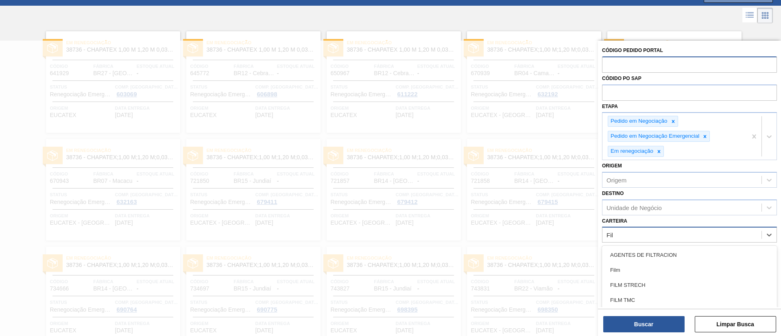
type input "Filme"
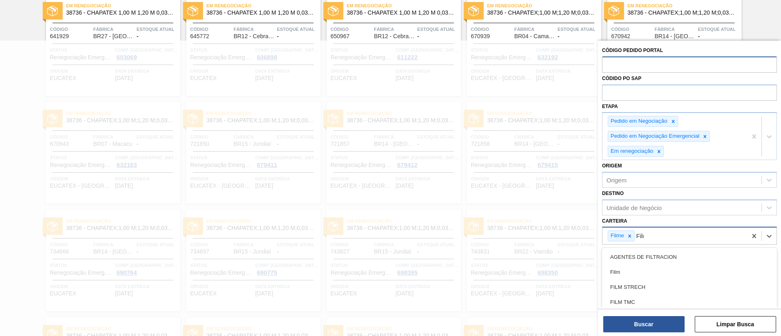
type input "Filme"
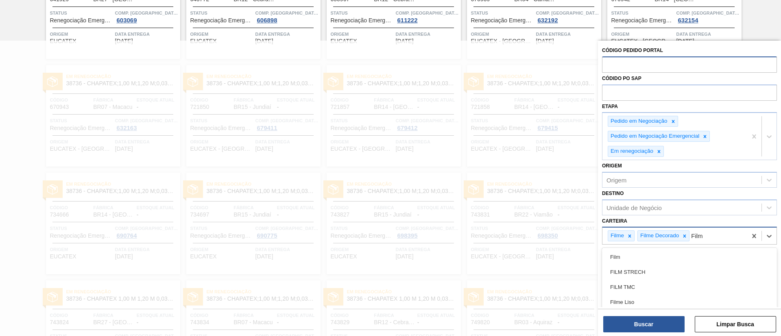
type input "Filme"
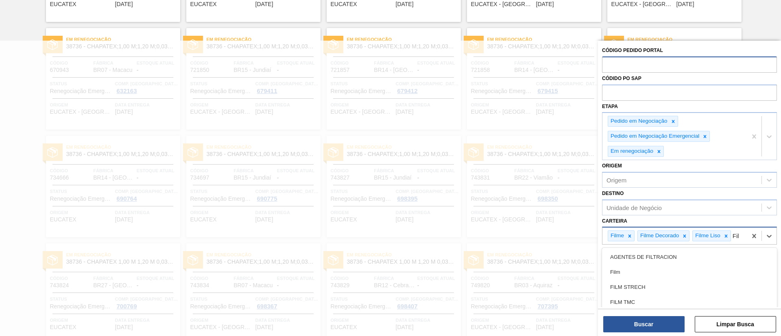
type input "Filme"
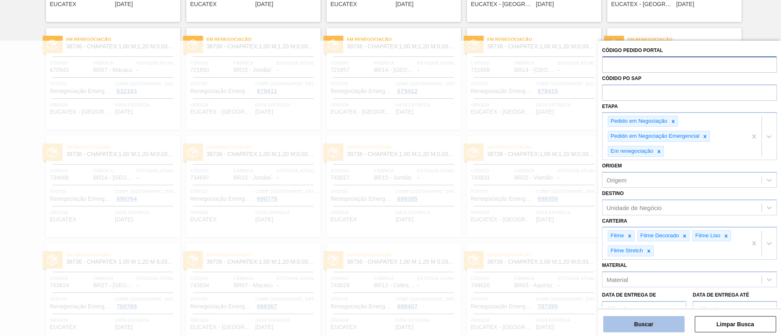
click at [645, 326] on button "Buscar" at bounding box center [643, 324] width 81 height 16
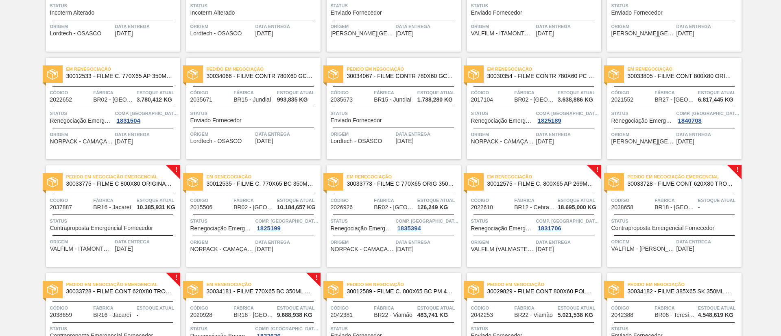
scroll to position [183, 0]
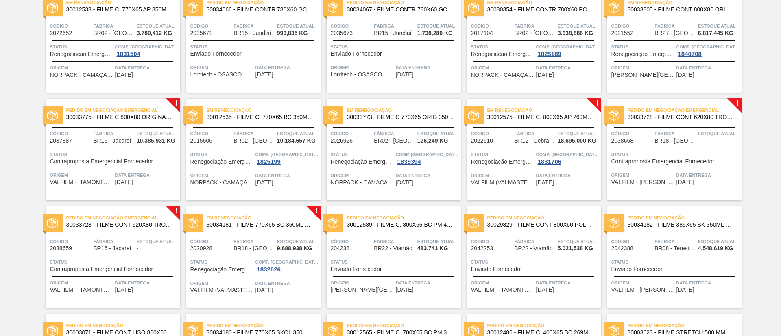
click at [566, 118] on span "30012575 - FILME C. 800X65 AP 269ML C15 429" at bounding box center [540, 117] width 107 height 6
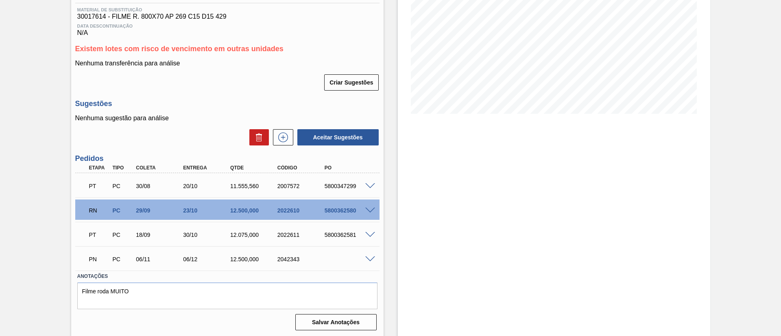
scroll to position [125, 0]
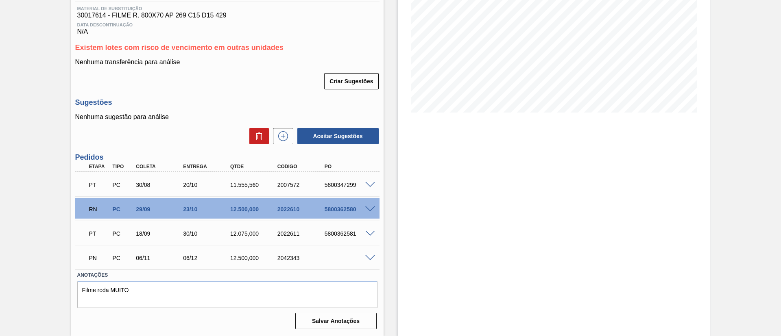
click at [364, 205] on div "RN PC 29/09 23/10 12.500,000 2022610 5800362580" at bounding box center [225, 209] width 283 height 16
click at [367, 207] on span at bounding box center [370, 210] width 10 height 6
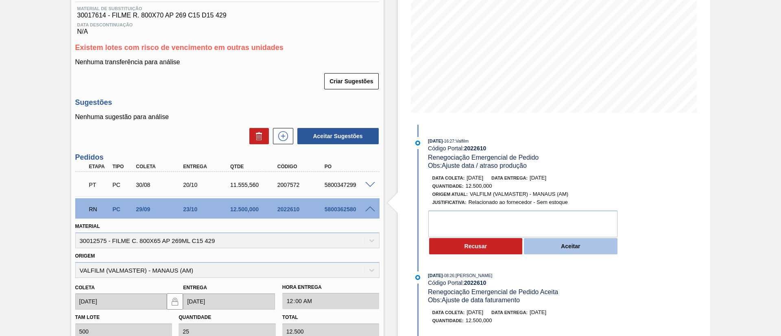
click at [587, 247] on button "Aceitar" at bounding box center [571, 246] width 94 height 16
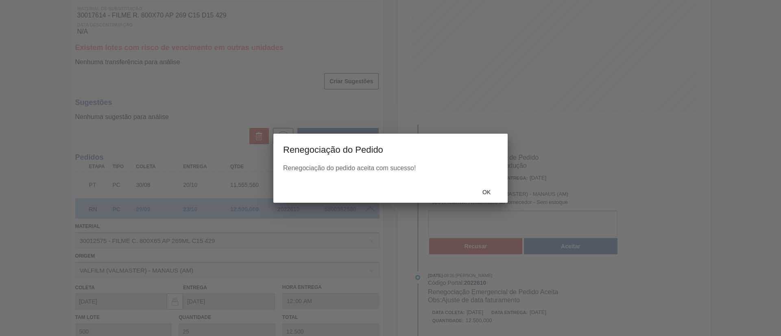
click at [483, 182] on div "Ok" at bounding box center [390, 192] width 234 height 21
click at [485, 188] on div at bounding box center [390, 168] width 781 height 336
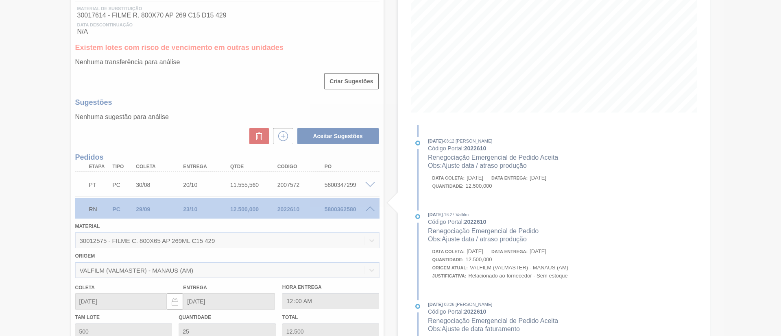
type input "Ajuste data / atraso produção"
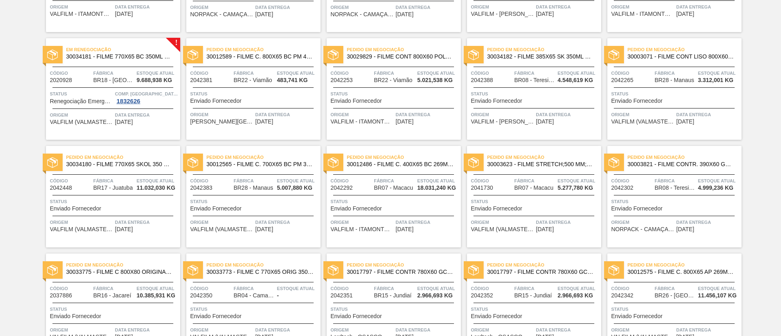
scroll to position [344, 0]
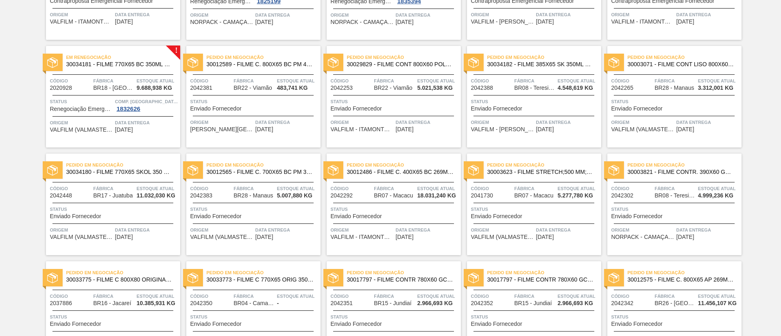
click at [149, 62] on span "30034181 - FILME 770X65 BC 350ML MP C12" at bounding box center [119, 64] width 107 height 6
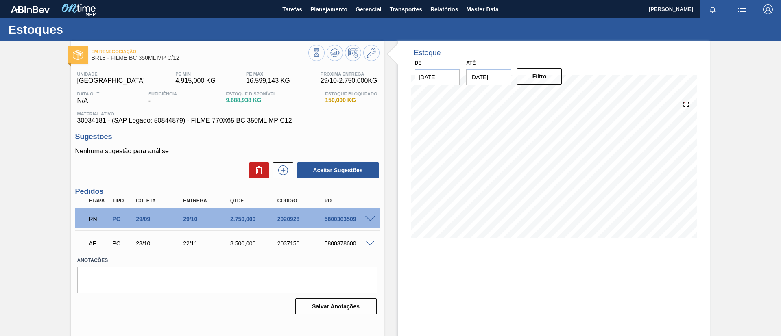
click at [364, 222] on div "5800363509" at bounding box center [349, 219] width 53 height 7
click at [366, 219] on span at bounding box center [370, 219] width 10 height 6
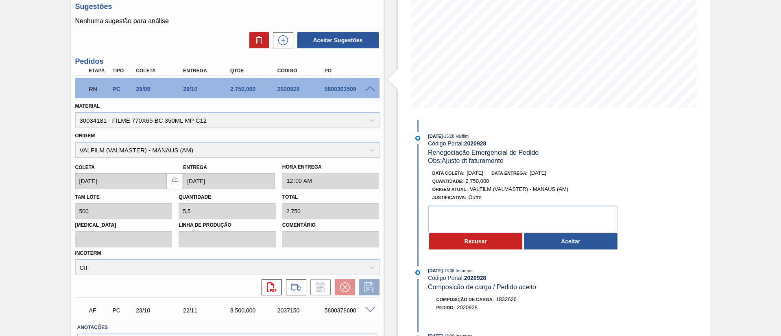
scroll to position [183, 0]
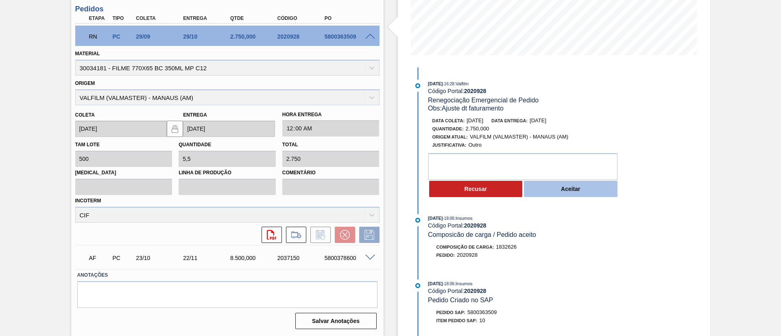
click at [570, 185] on button "Aceitar" at bounding box center [571, 189] width 94 height 16
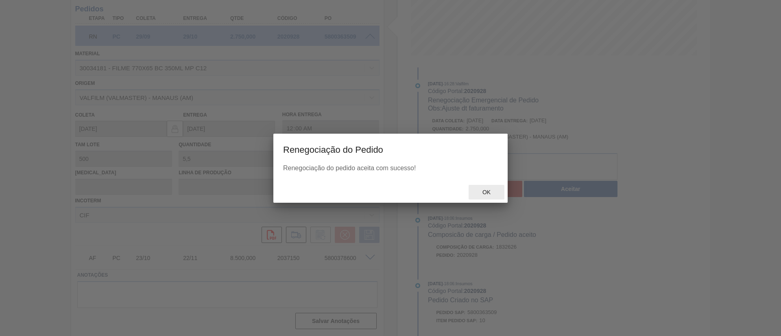
click at [491, 189] on div at bounding box center [390, 168] width 781 height 336
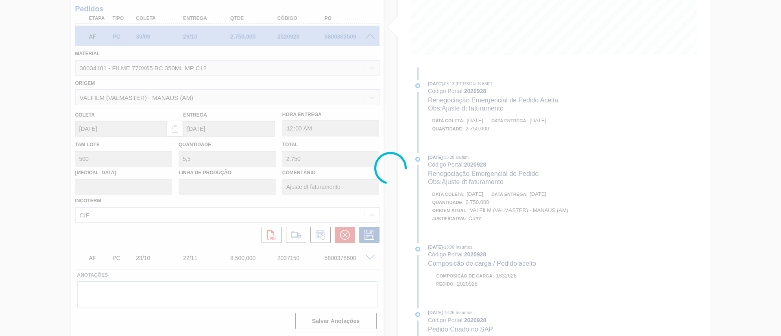
type input "Ajuste dt faturamento"
type input "30/09/2025"
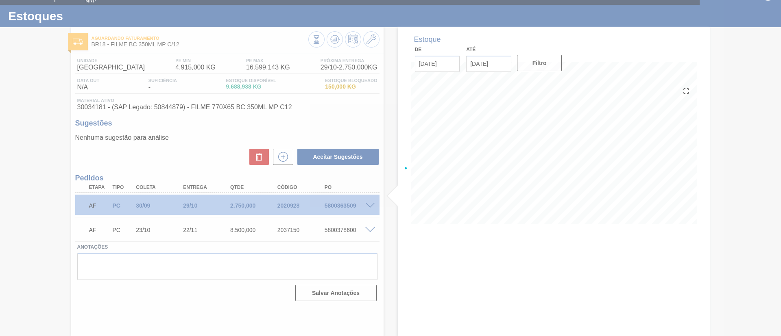
scroll to position [13, 0]
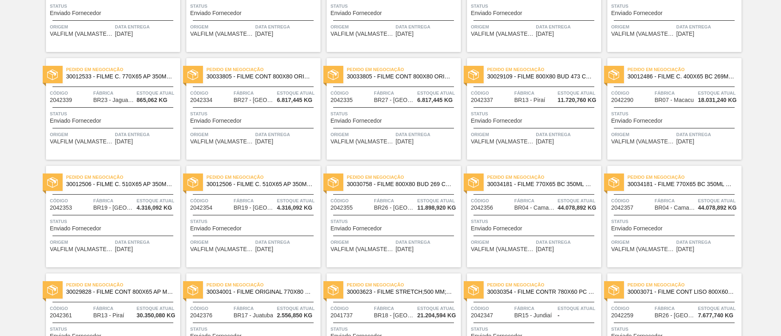
scroll to position [832, 0]
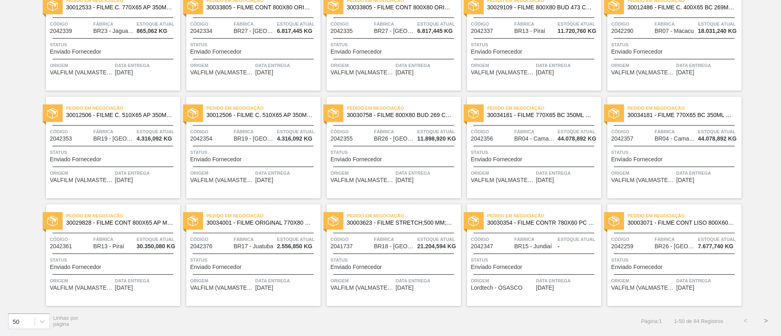
click at [764, 323] on button ">" at bounding box center [766, 321] width 20 height 20
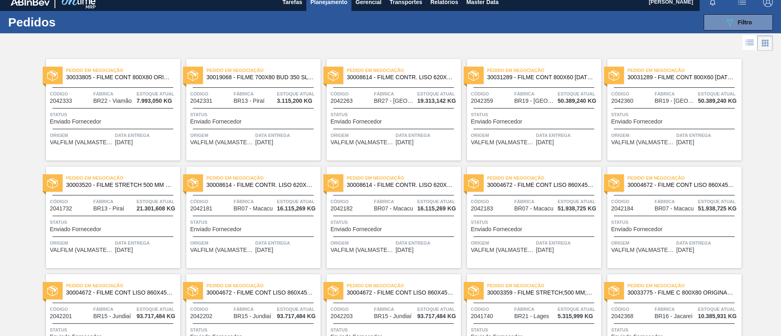
scroll to position [0, 0]
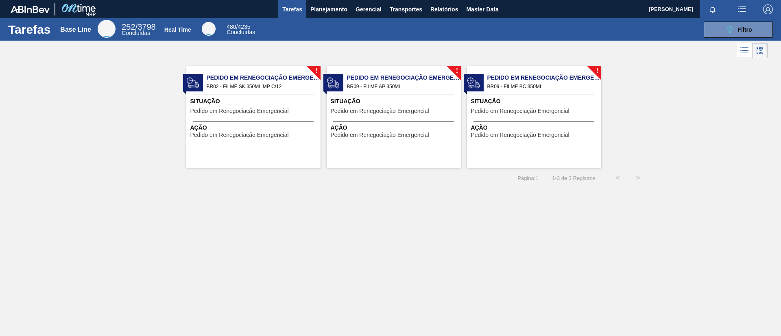
click at [289, 83] on span "BR02 - FILME SK 350ML MP C/12" at bounding box center [260, 86] width 107 height 9
click at [345, 11] on span "Planejamento" at bounding box center [328, 9] width 37 height 10
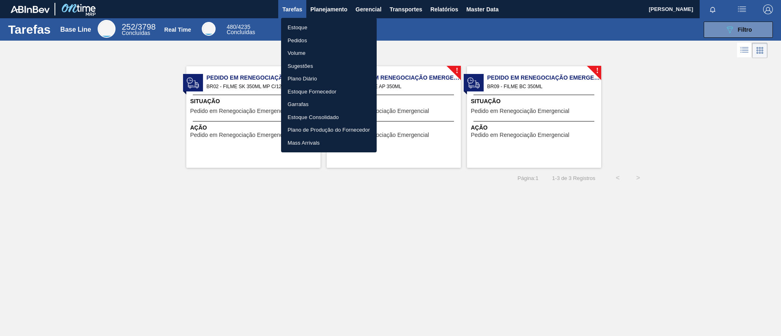
click at [348, 24] on li "Estoque" at bounding box center [329, 27] width 96 height 13
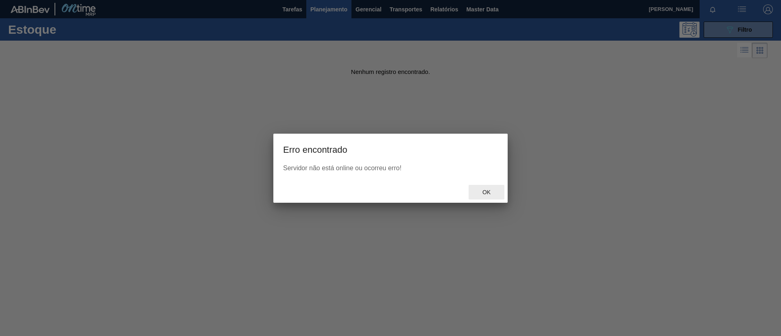
click at [496, 194] on span "Ok" at bounding box center [486, 192] width 21 height 7
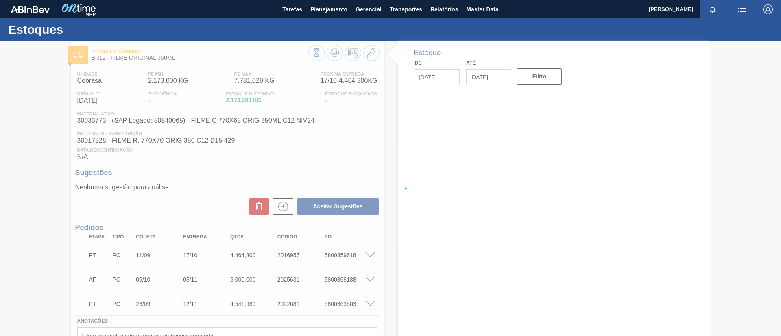
drag, startPoint x: 284, startPoint y: 51, endPoint x: 65, endPoint y: 140, distance: 235.2
click at [65, 140] on div at bounding box center [390, 189] width 781 height 296
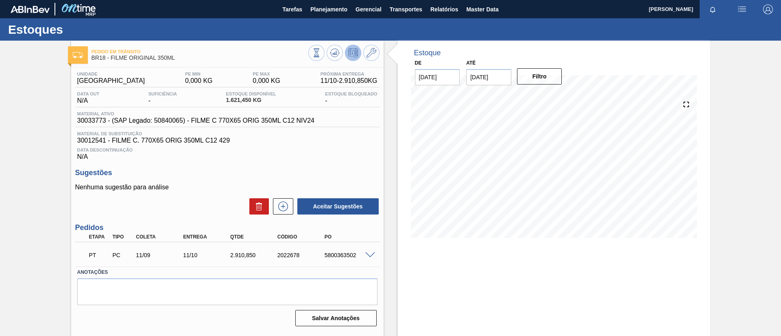
click at [367, 252] on div "PT PC 11/09 11/10 2.910,[PHONE_NUMBER] 5800363502" at bounding box center [227, 254] width 304 height 20
click at [369, 255] on span at bounding box center [370, 256] width 10 height 6
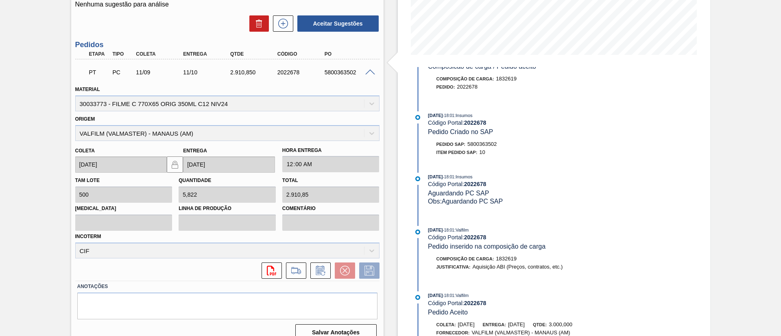
scroll to position [383, 0]
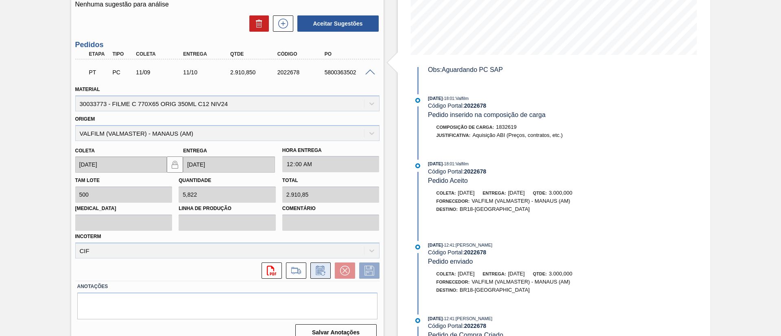
click at [317, 268] on icon at bounding box center [320, 271] width 13 height 10
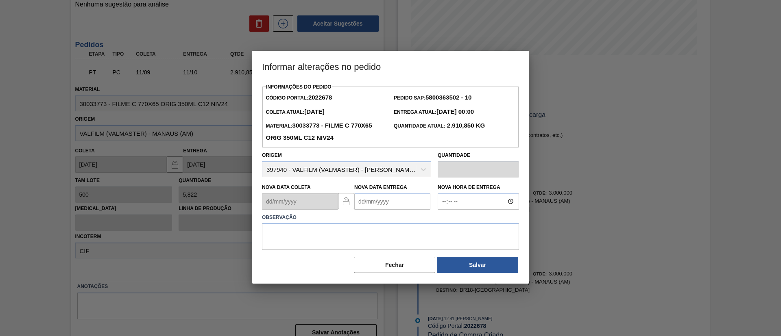
click at [367, 213] on label "Observação" at bounding box center [390, 218] width 257 height 12
click at [379, 203] on Entrega2022678 "Nova Data Entrega" at bounding box center [392, 202] width 76 height 16
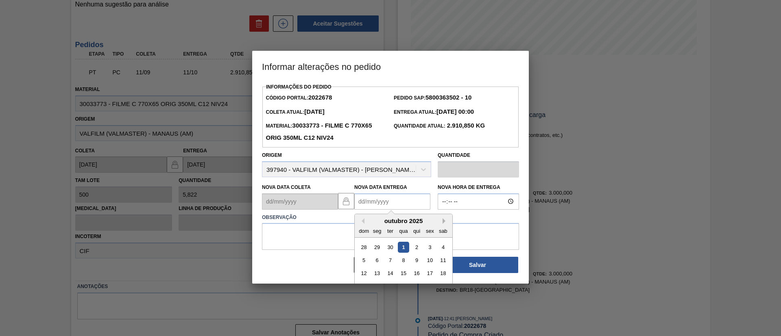
click at [443, 223] on button "Next Month" at bounding box center [446, 221] width 6 height 6
click at [441, 247] on div "1" at bounding box center [443, 247] width 11 height 11
type Entrega2022678 "[DATE]"
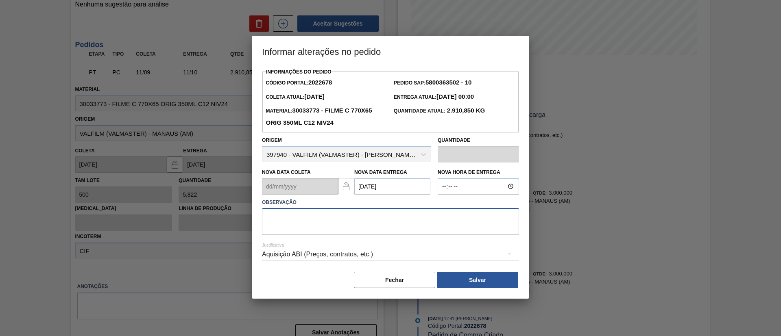
click at [415, 228] on textarea at bounding box center [390, 221] width 257 height 27
type textarea "Data Original"
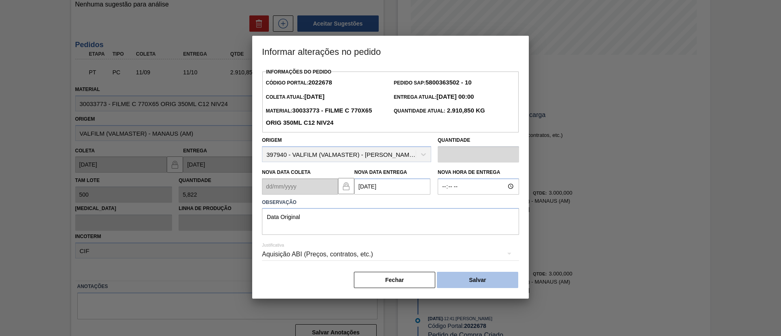
click at [468, 285] on button "Salvar" at bounding box center [477, 280] width 81 height 16
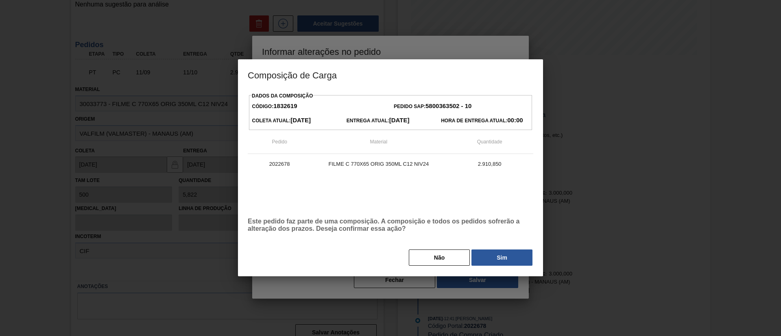
click at [503, 262] on button "Sim" at bounding box center [501, 258] width 61 height 16
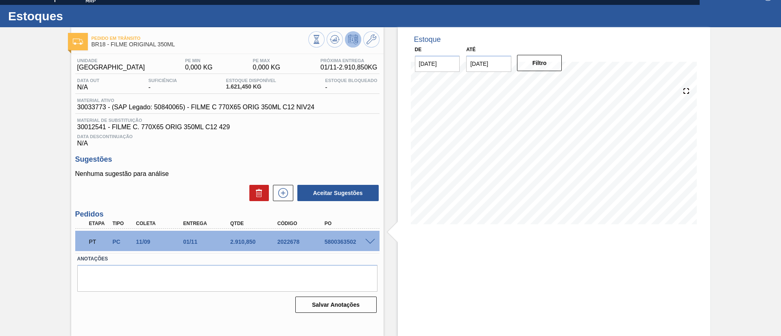
scroll to position [13, 0]
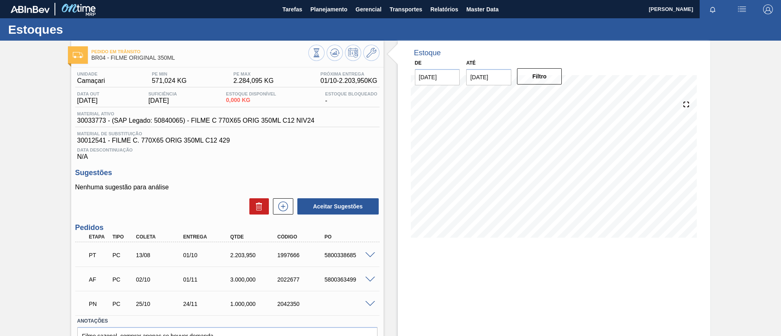
drag, startPoint x: 311, startPoint y: 263, endPoint x: 269, endPoint y: 277, distance: 43.6
click at [269, 277] on div "3.000,000" at bounding box center [254, 280] width 53 height 7
click at [366, 280] on span at bounding box center [370, 280] width 10 height 6
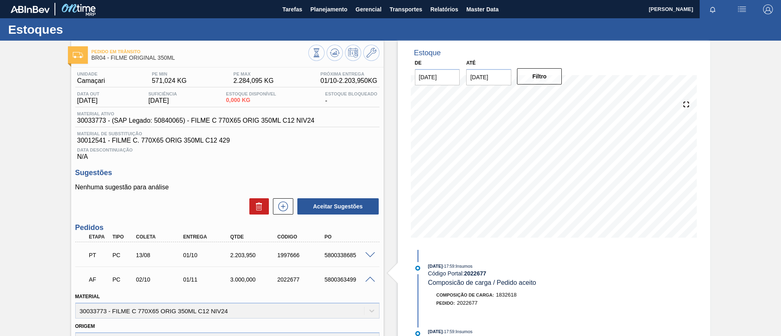
click at [367, 279] on span at bounding box center [370, 280] width 10 height 6
